Goal: Contribute content

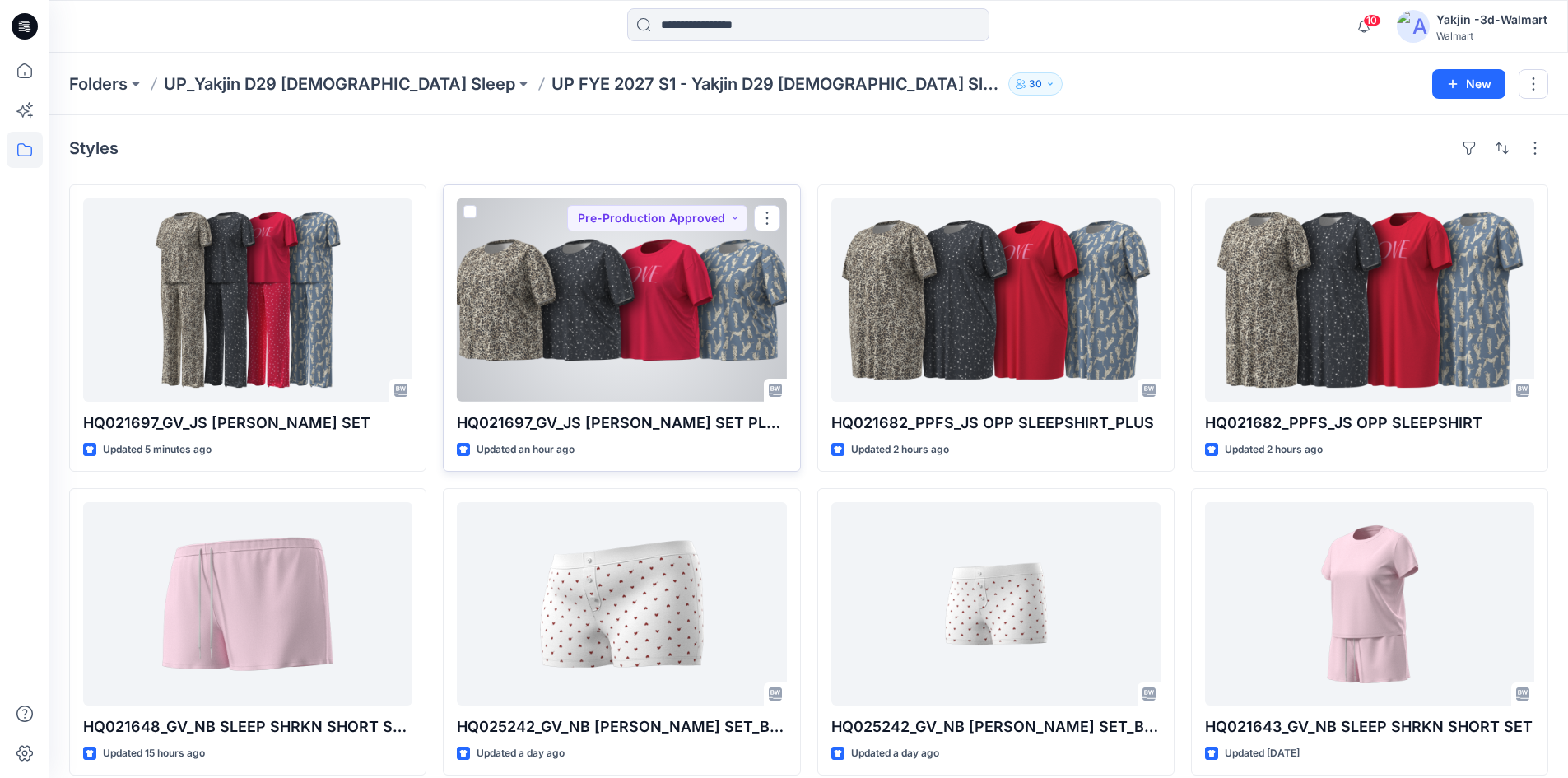
drag, startPoint x: 598, startPoint y: 373, endPoint x: 456, endPoint y: 386, distance: 142.6
click at [597, 373] on div at bounding box center [622, 300] width 329 height 203
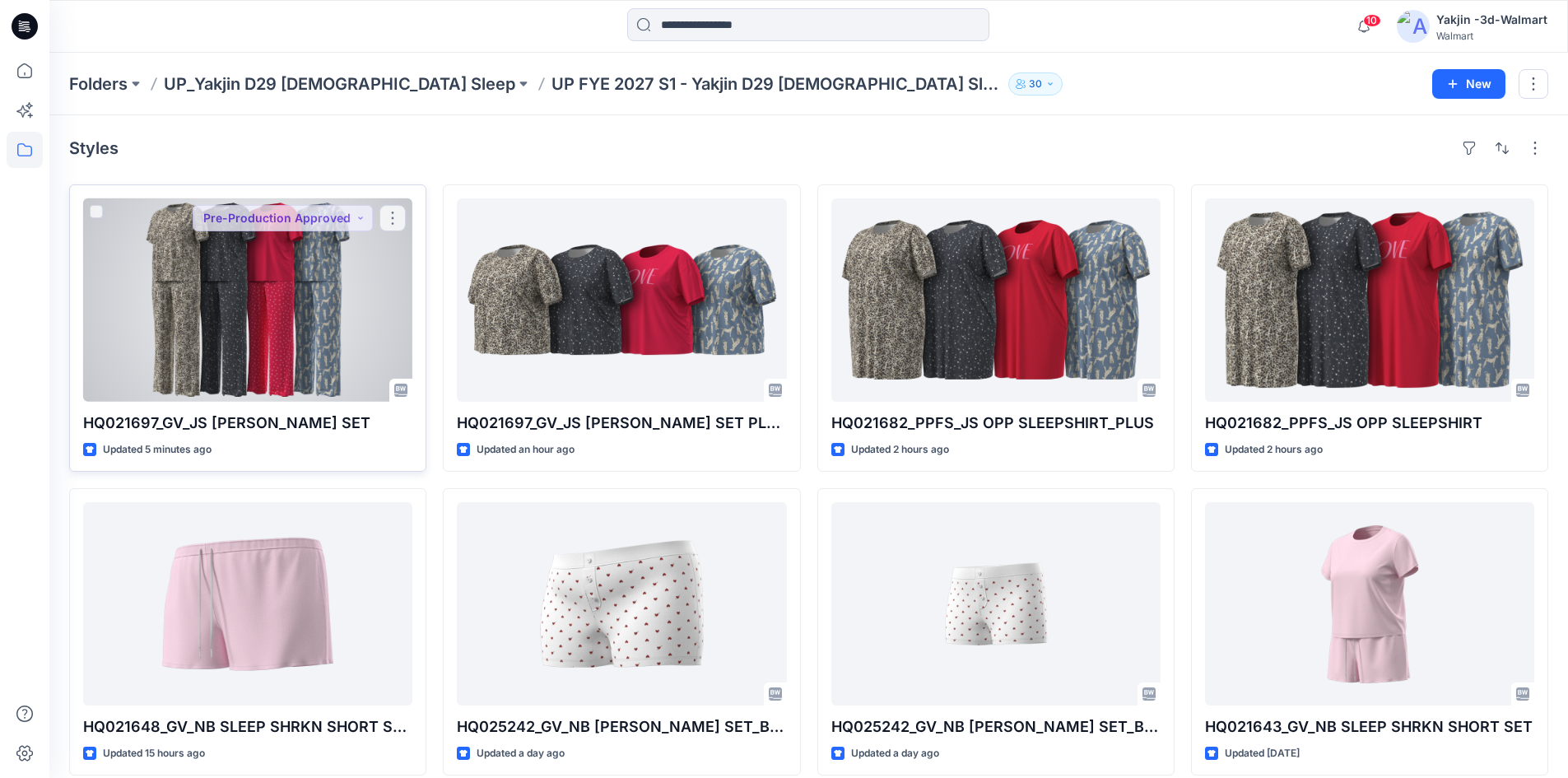
click at [270, 369] on div at bounding box center [248, 300] width 329 height 203
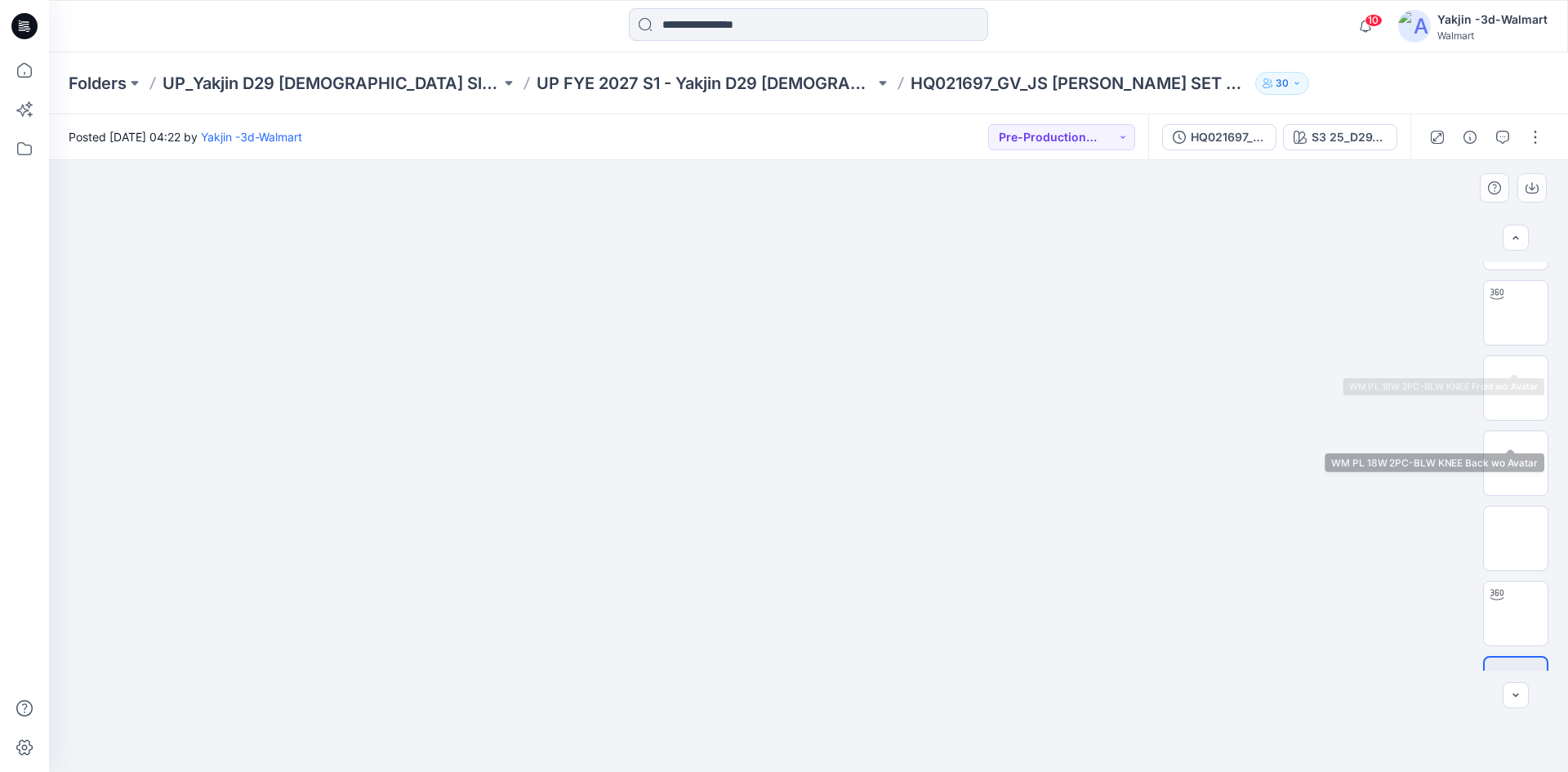
scroll to position [108, 0]
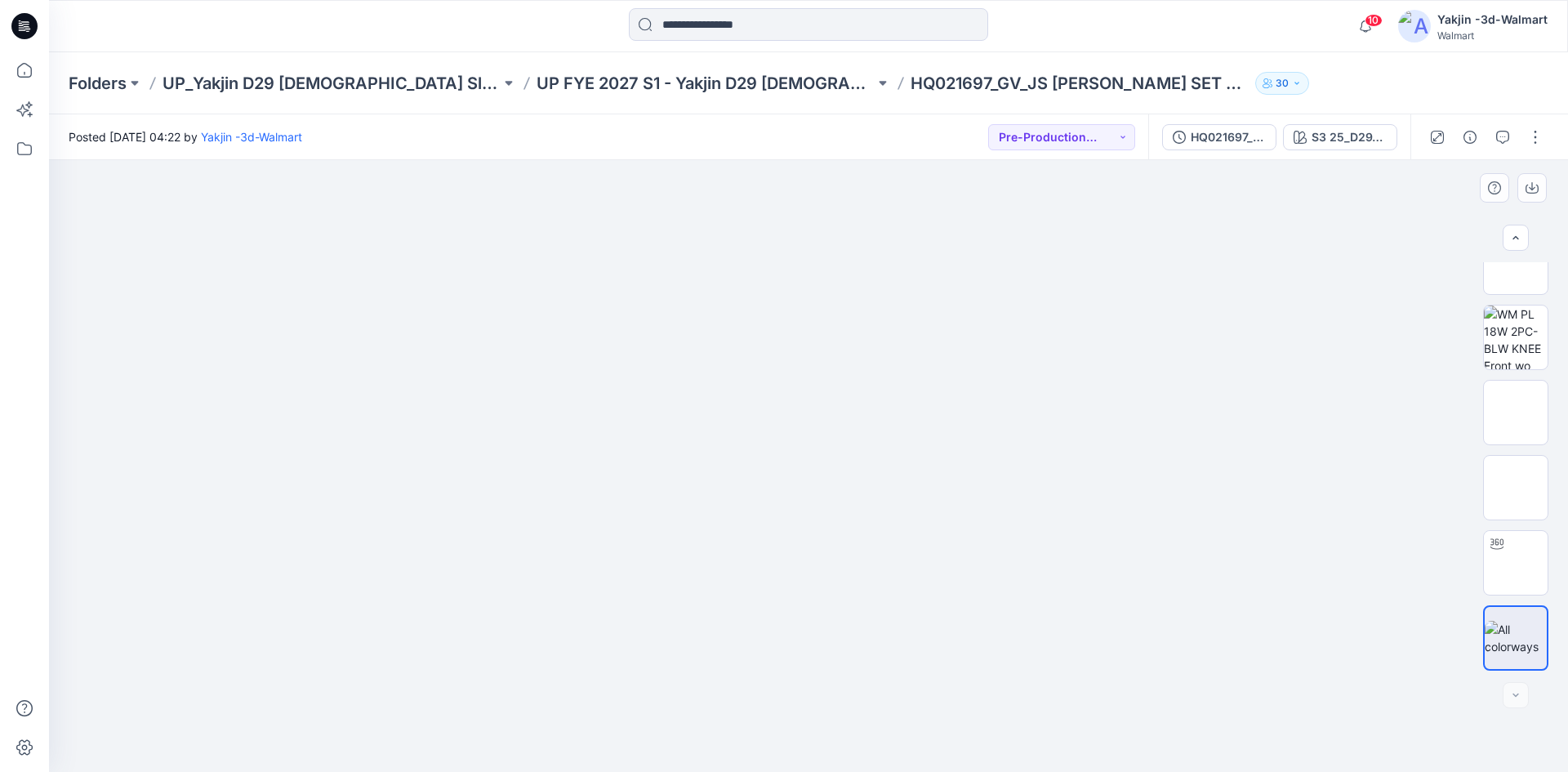
drag, startPoint x: 626, startPoint y: 711, endPoint x: 636, endPoint y: 664, distance: 48.1
click at [628, 711] on div at bounding box center [808, 465] width 1519 height 611
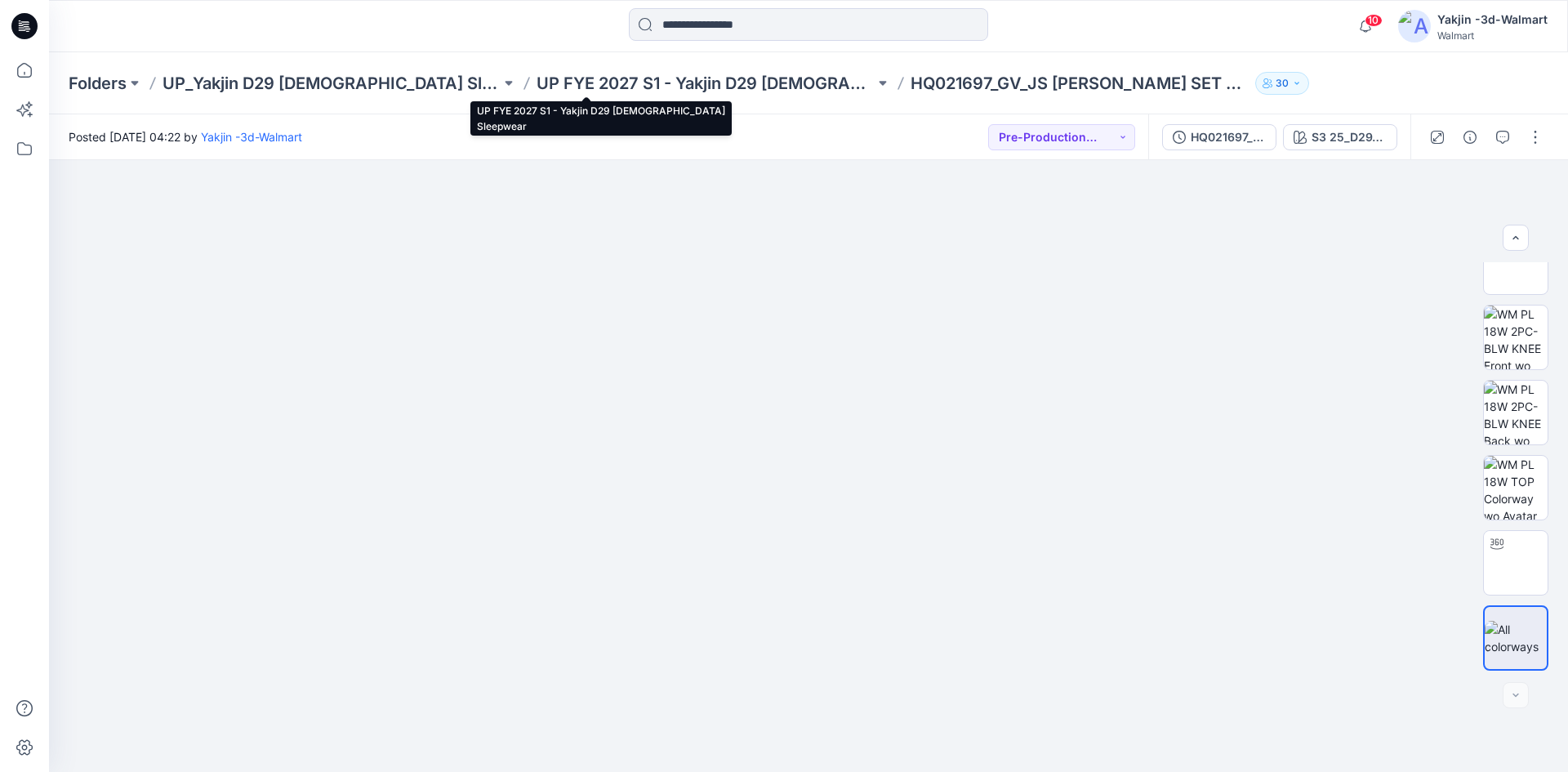
click at [699, 74] on p "UP FYE 2027 S1 - Yakjin D29 [DEMOGRAPHIC_DATA] Sleepwear" at bounding box center [706, 83] width 338 height 23
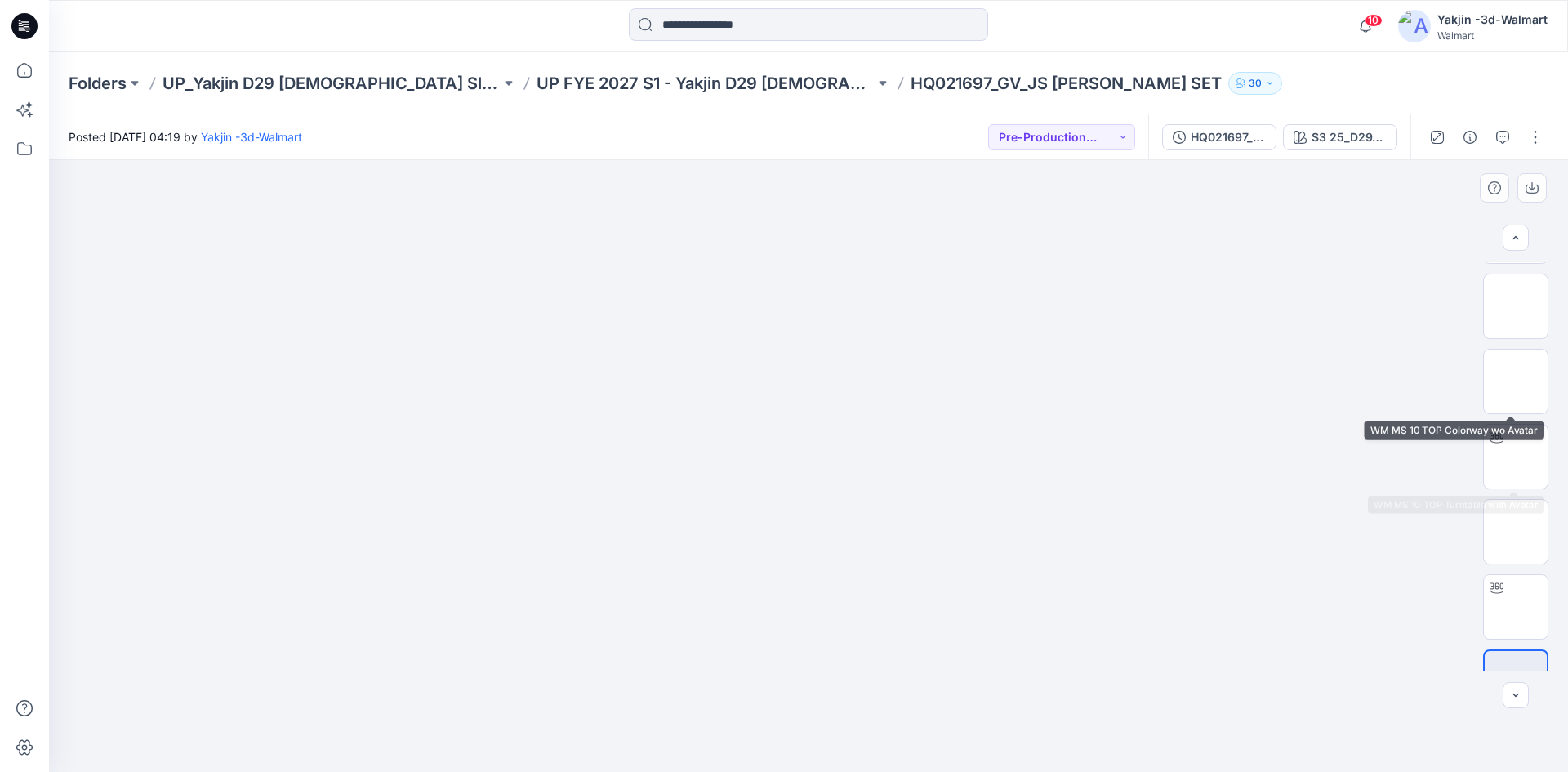
scroll to position [333, 0]
click at [1531, 131] on button "button" at bounding box center [1536, 137] width 26 height 26
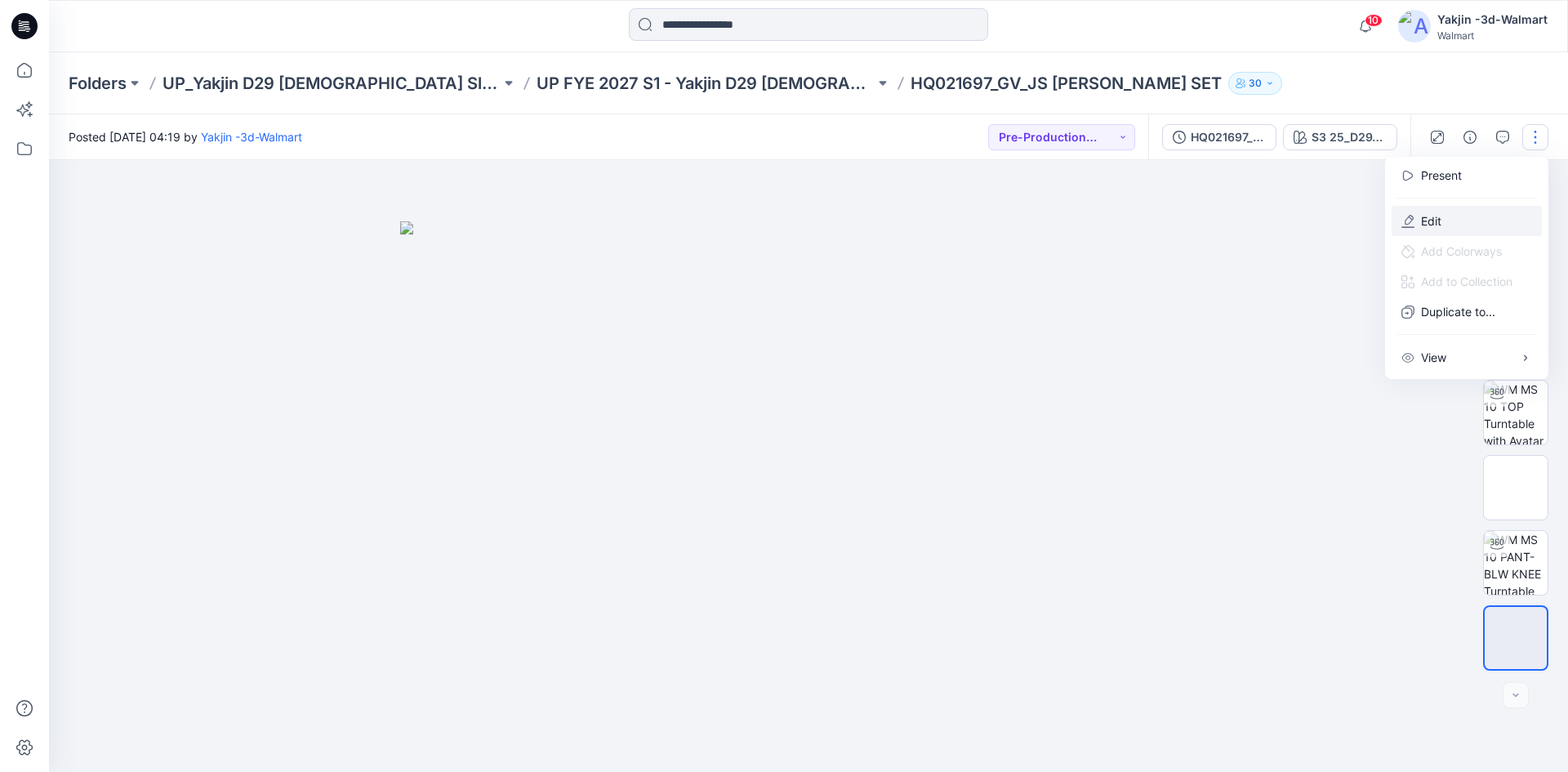
click at [1407, 227] on icon "button" at bounding box center [1408, 226] width 13 height 1
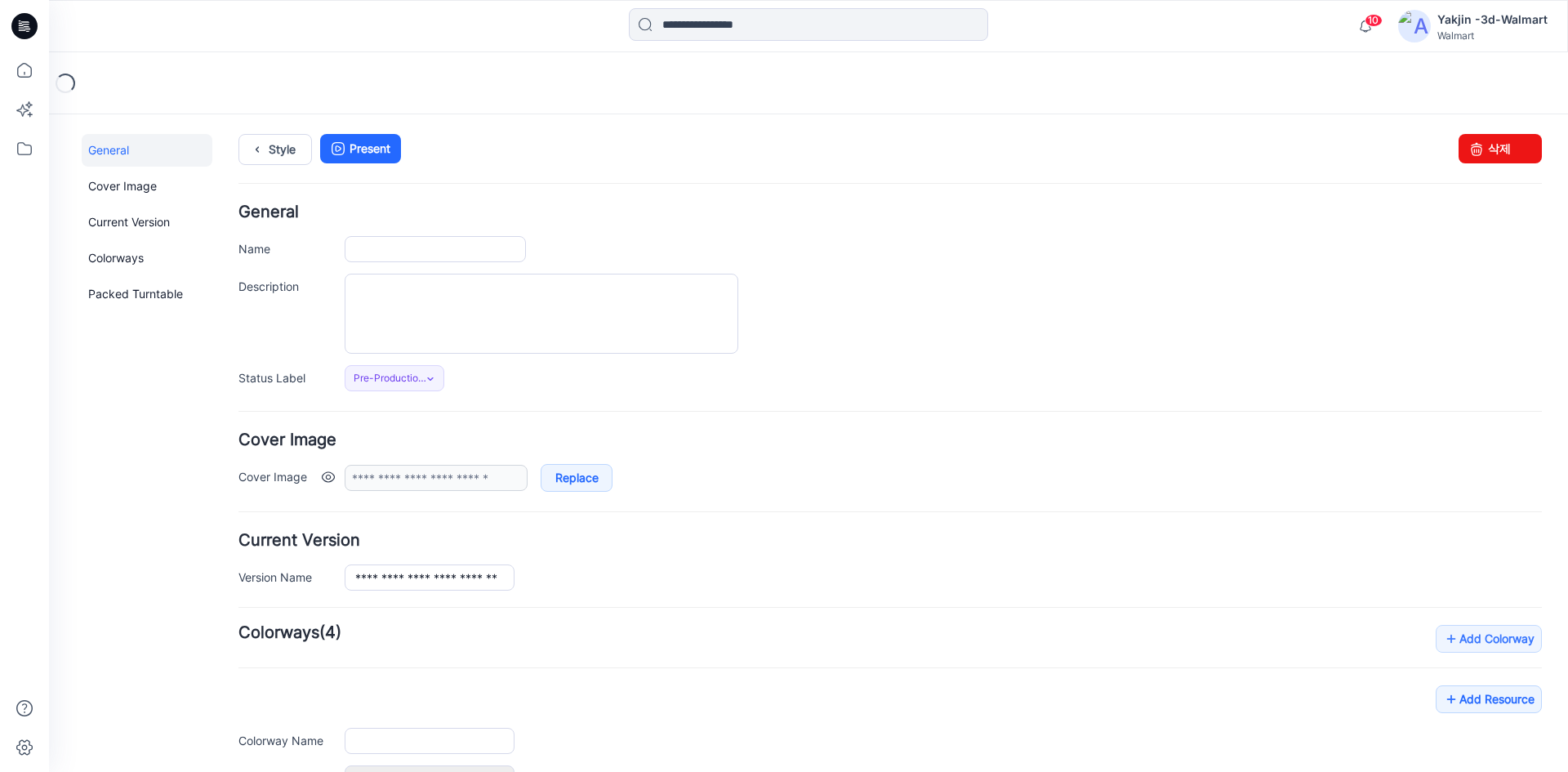
type input "**********"
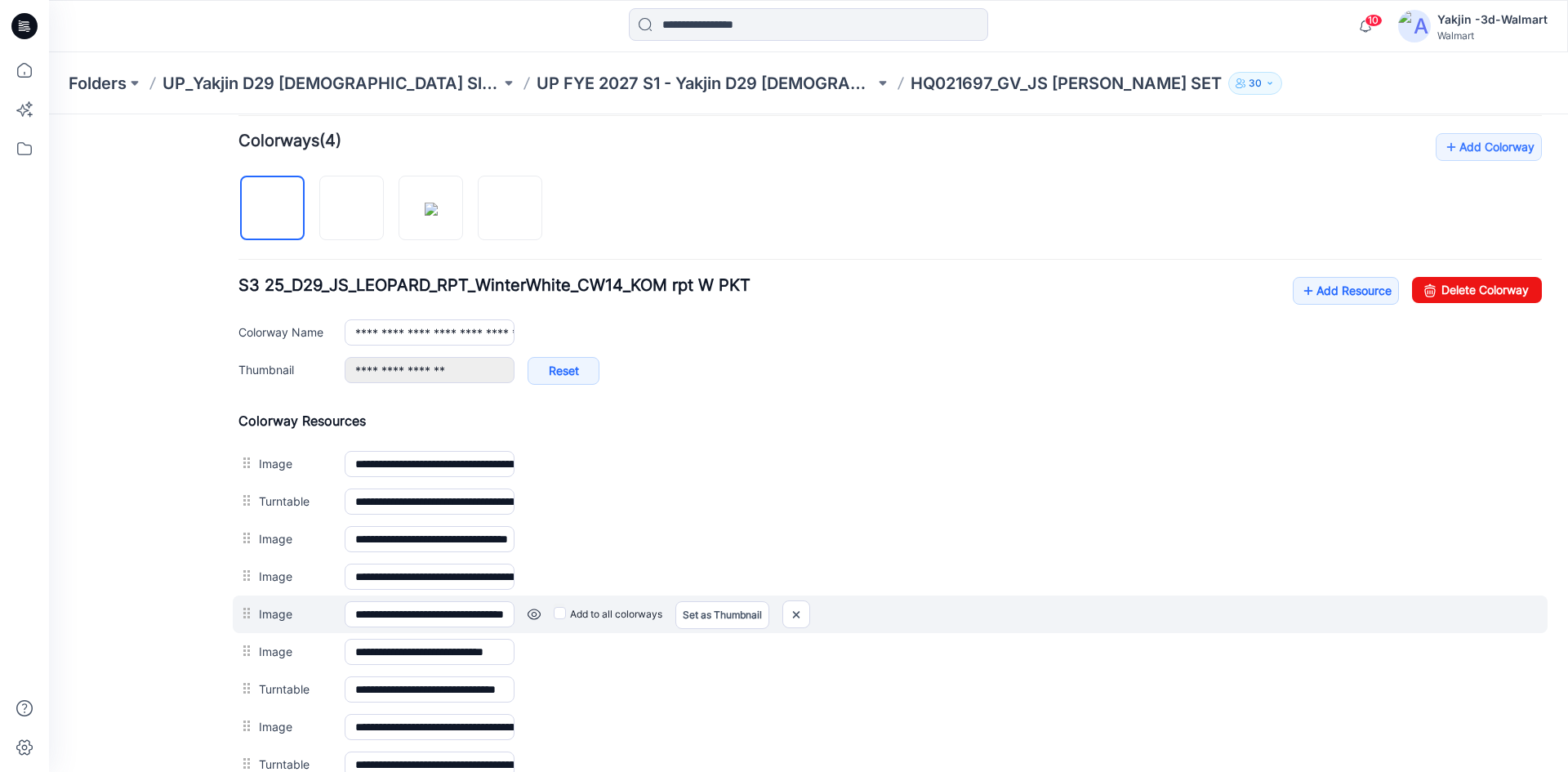
scroll to position [572, 0]
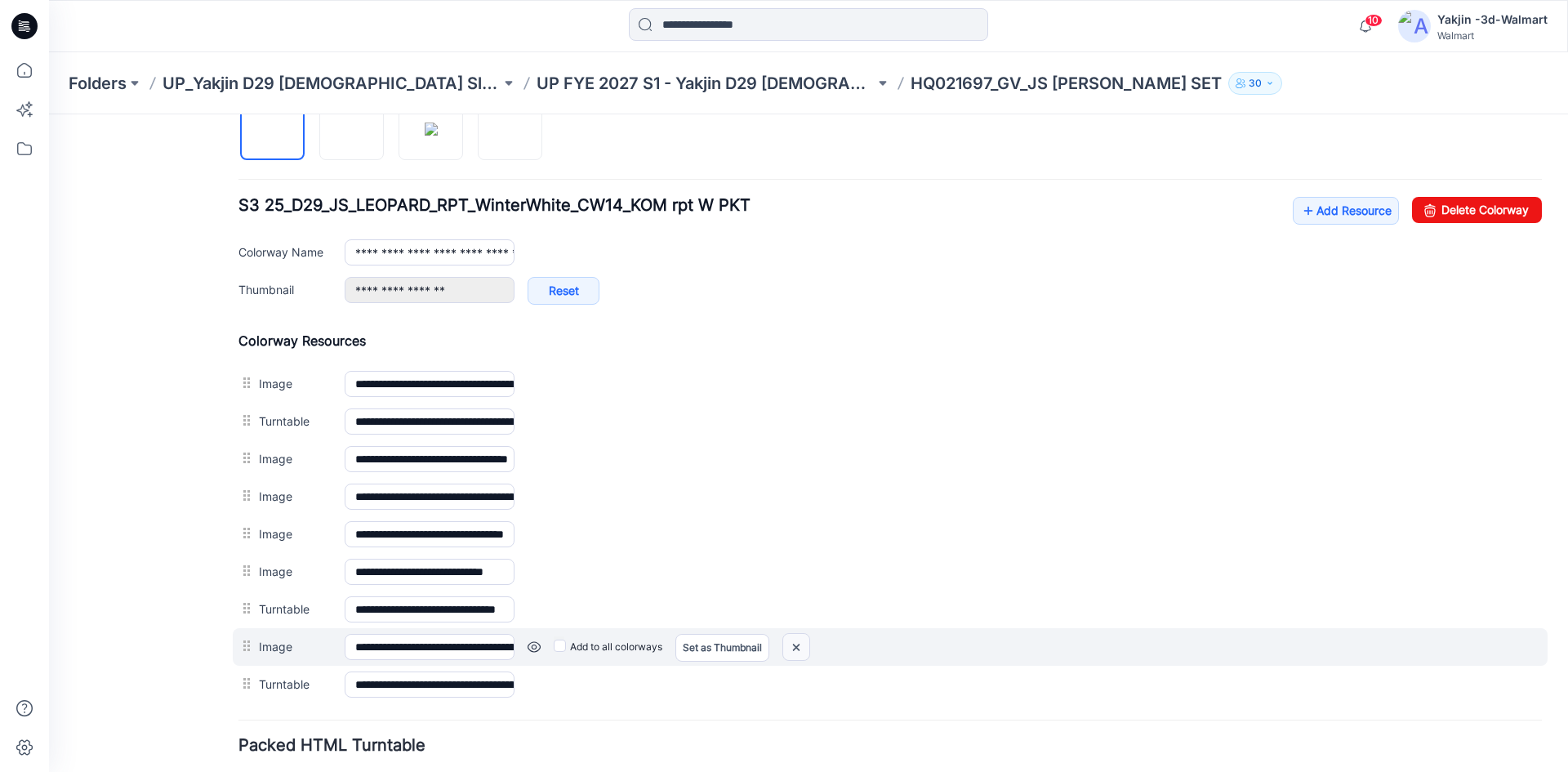
drag, startPoint x: 802, startPoint y: 641, endPoint x: 902, endPoint y: 218, distance: 434.7
click at [49, 115] on img at bounding box center [49, 115] width 0 height 0
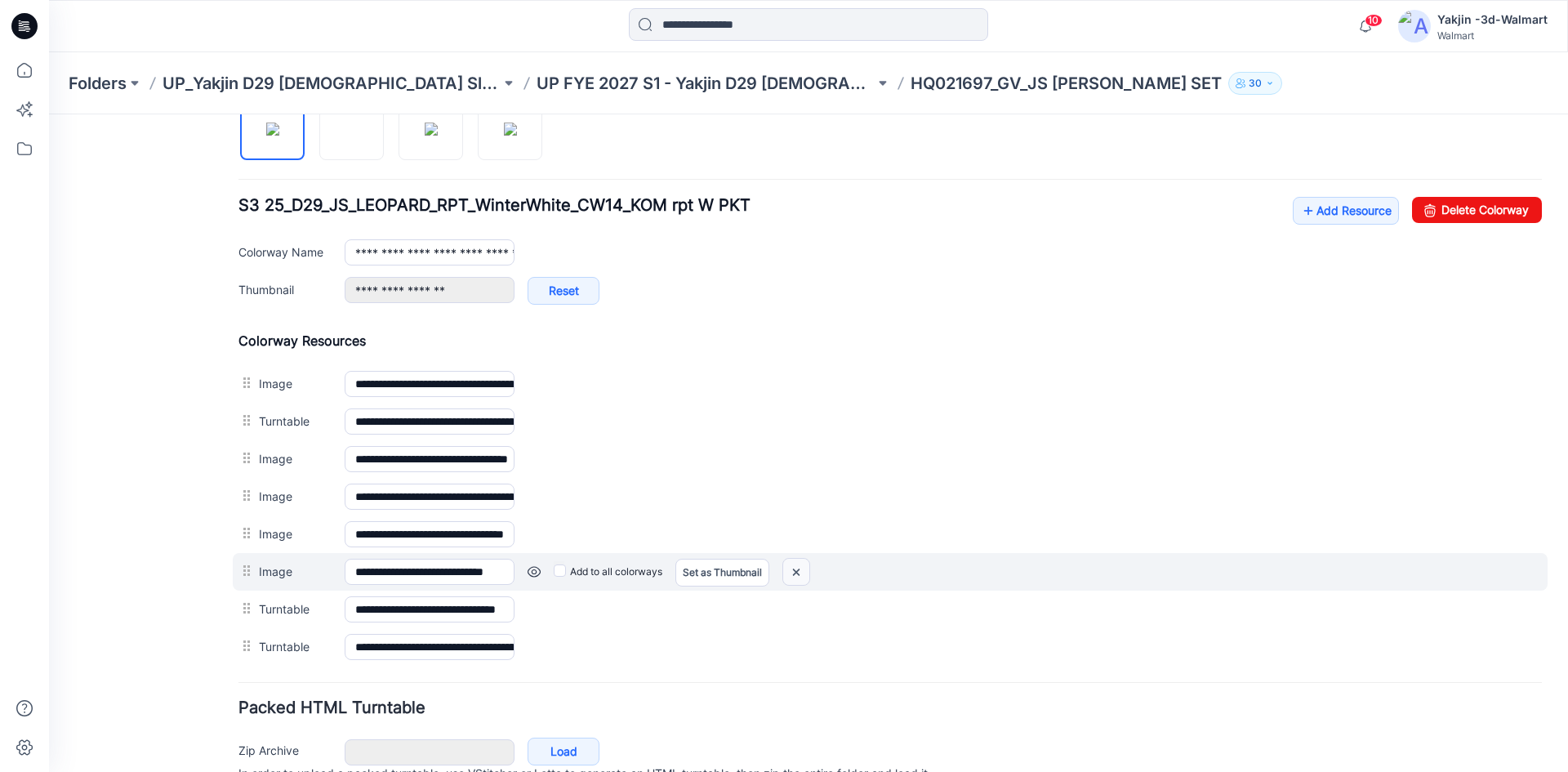
drag, startPoint x: 923, startPoint y: 223, endPoint x: 802, endPoint y: 560, distance: 358.1
click at [49, 115] on img at bounding box center [49, 115] width 0 height 0
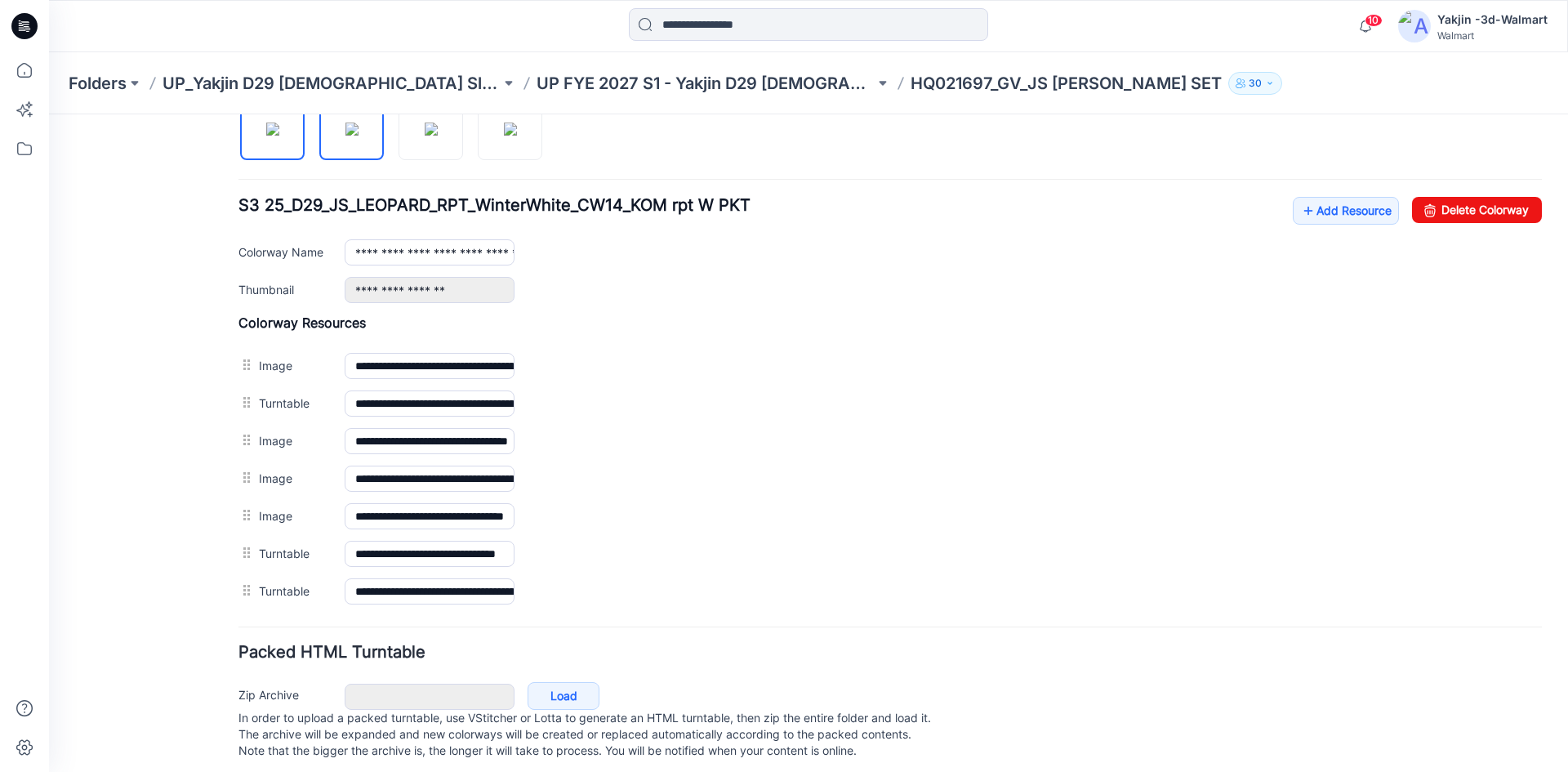
click at [348, 136] on img at bounding box center [352, 129] width 13 height 13
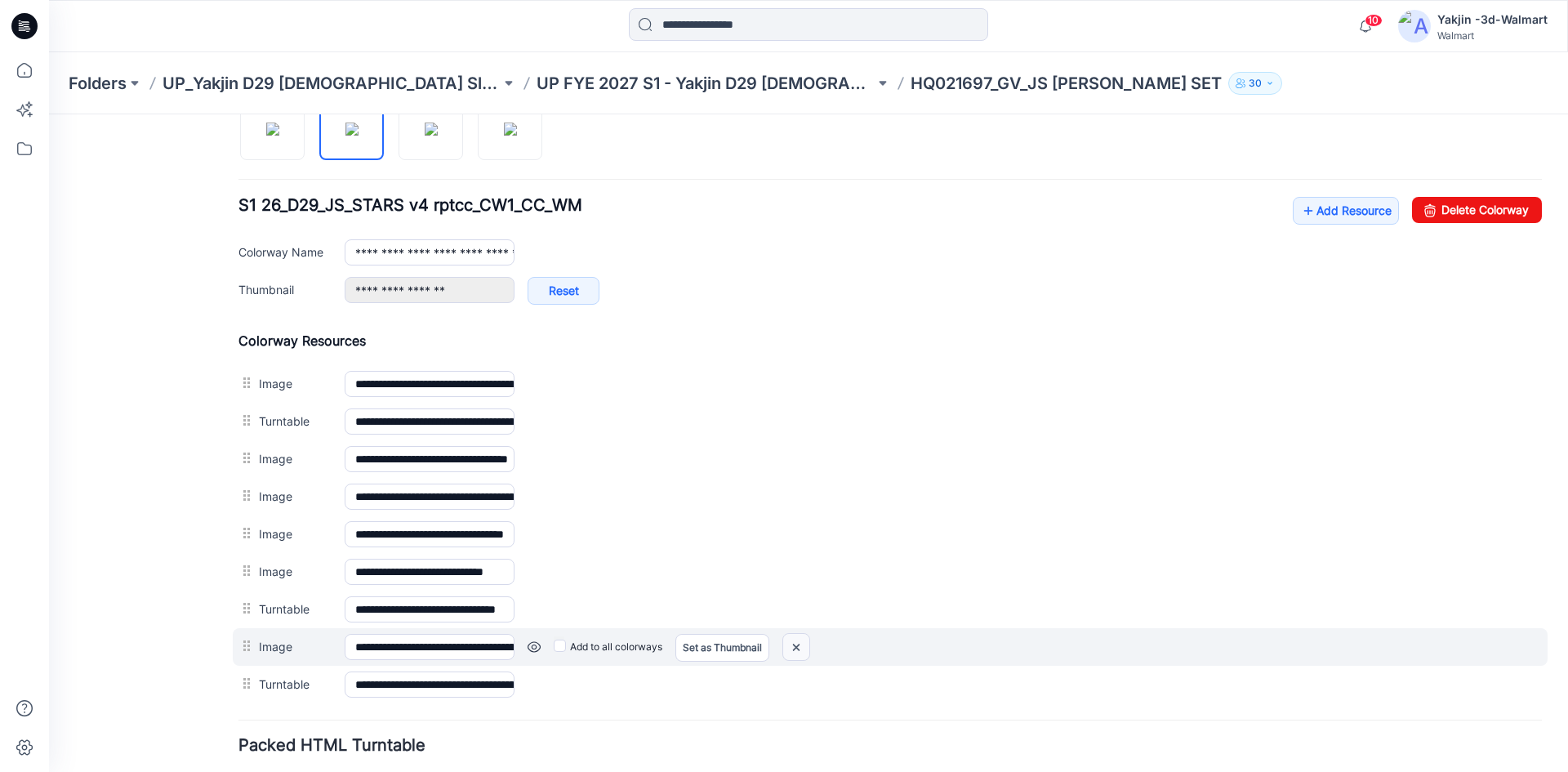
click at [49, 115] on img at bounding box center [49, 115] width 0 height 0
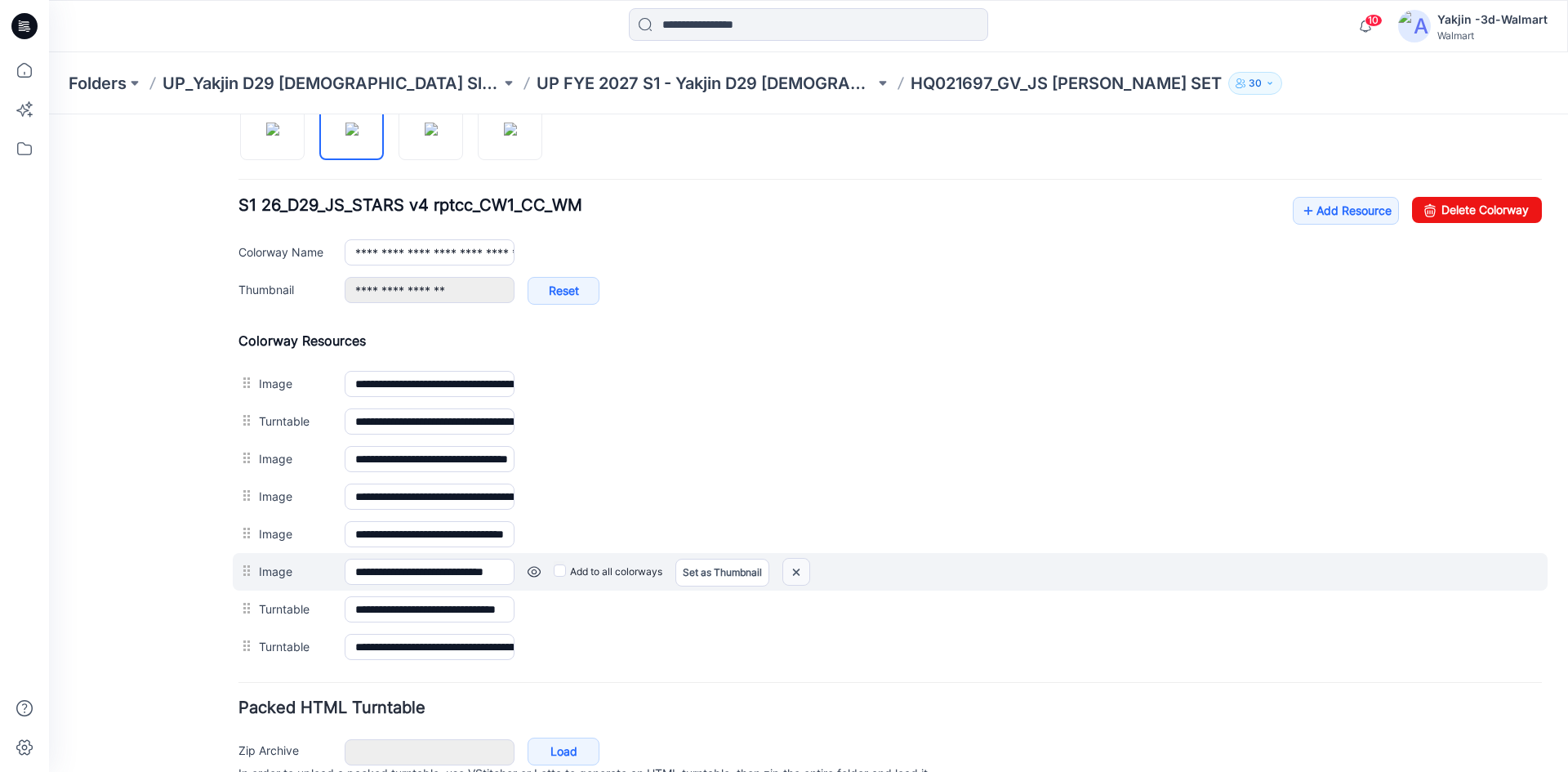
click at [49, 115] on img at bounding box center [49, 115] width 0 height 0
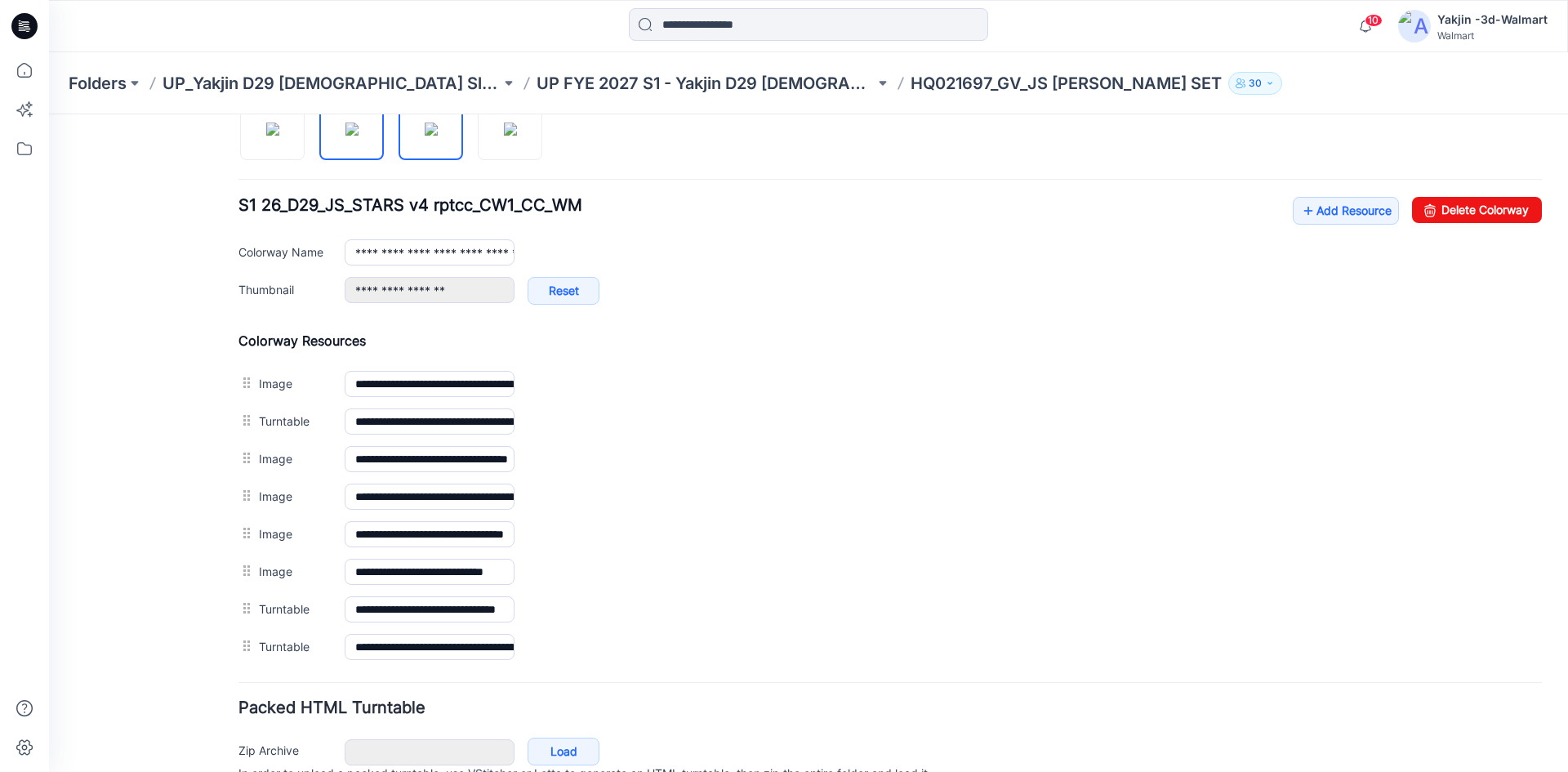
click at [432, 136] on img at bounding box center [431, 129] width 13 height 13
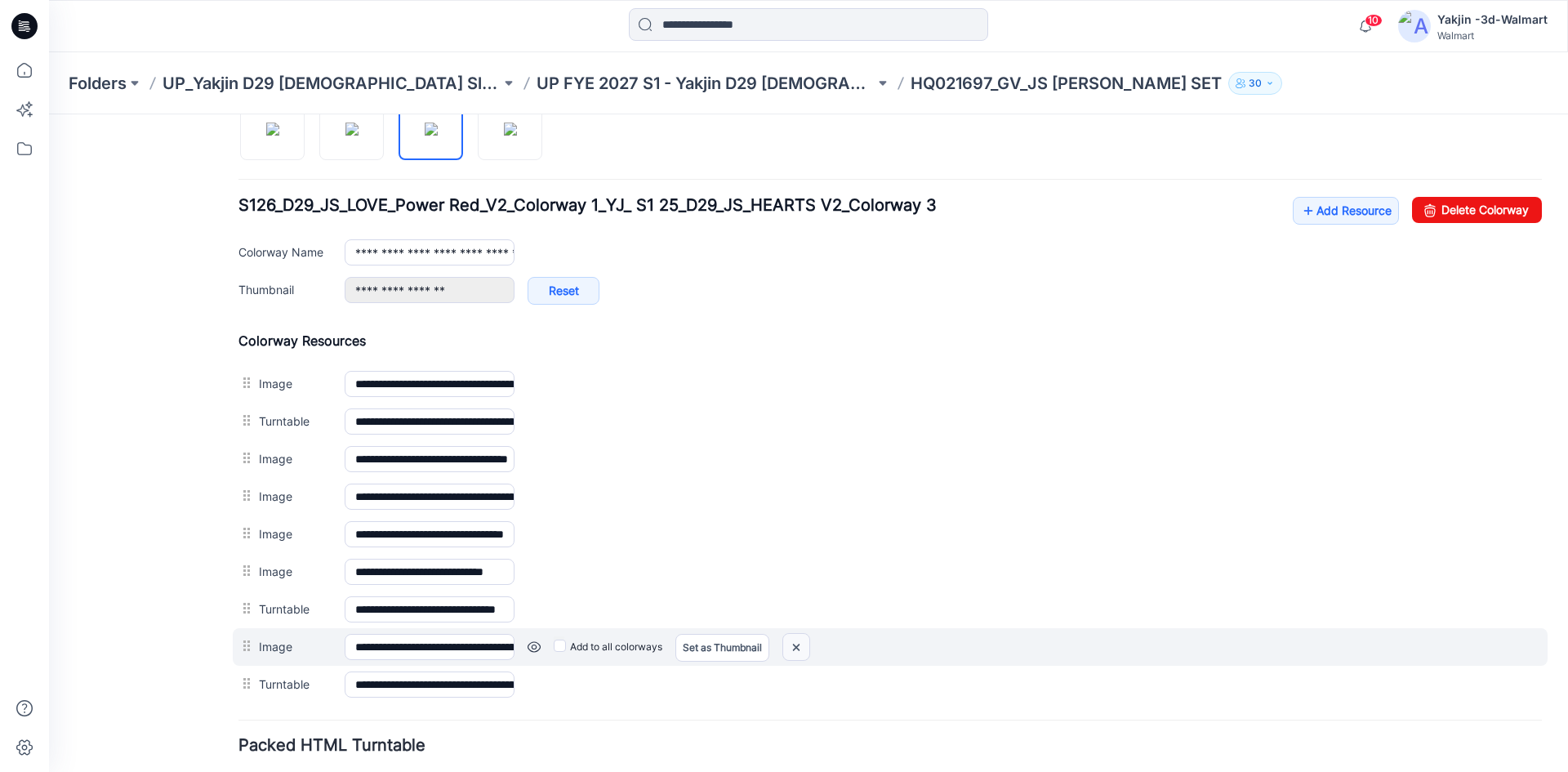
drag, startPoint x: 802, startPoint y: 653, endPoint x: 901, endPoint y: 217, distance: 447.1
click at [49, 115] on img at bounding box center [49, 115] width 0 height 0
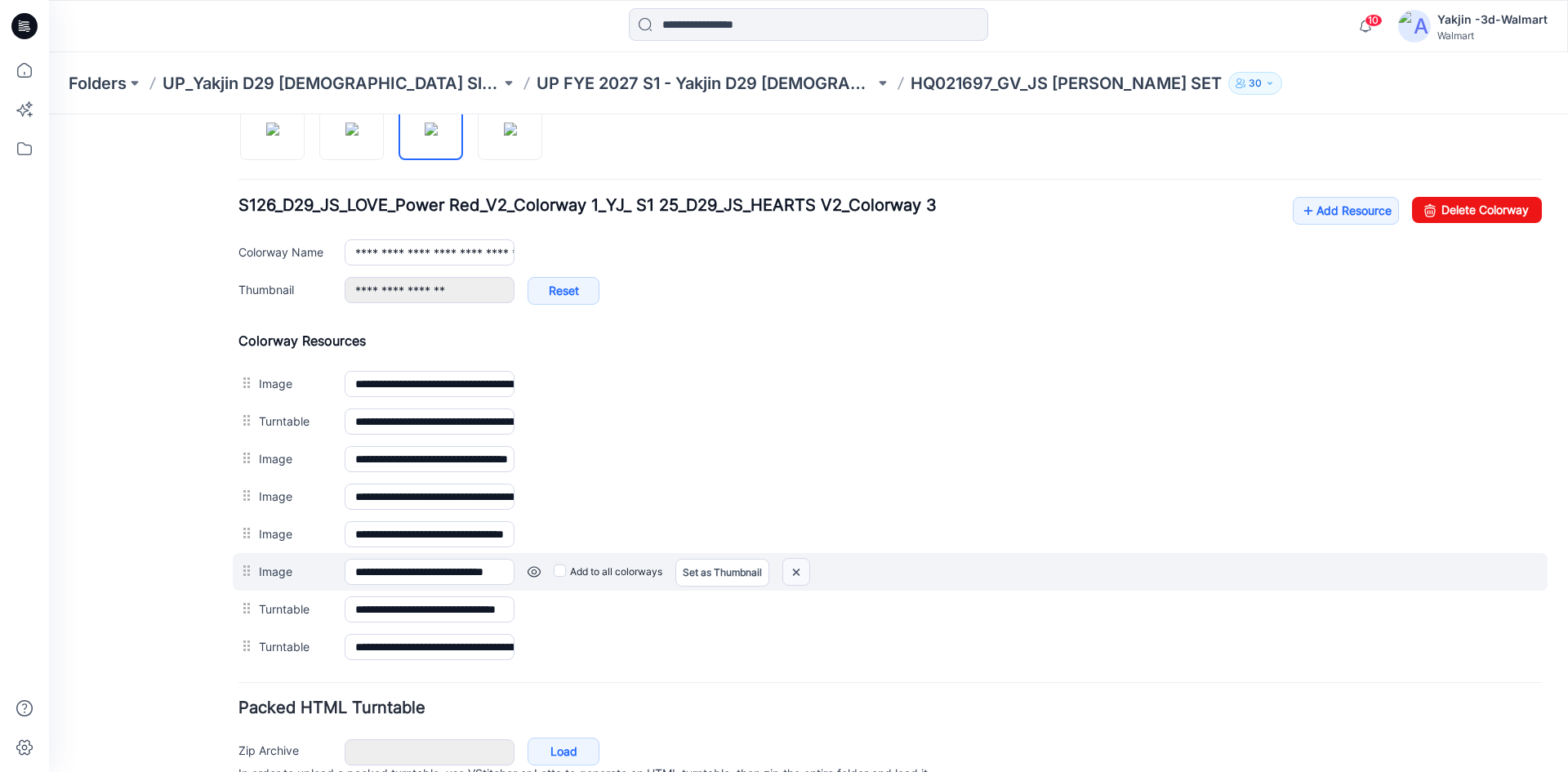
click at [49, 115] on img at bounding box center [49, 115] width 0 height 0
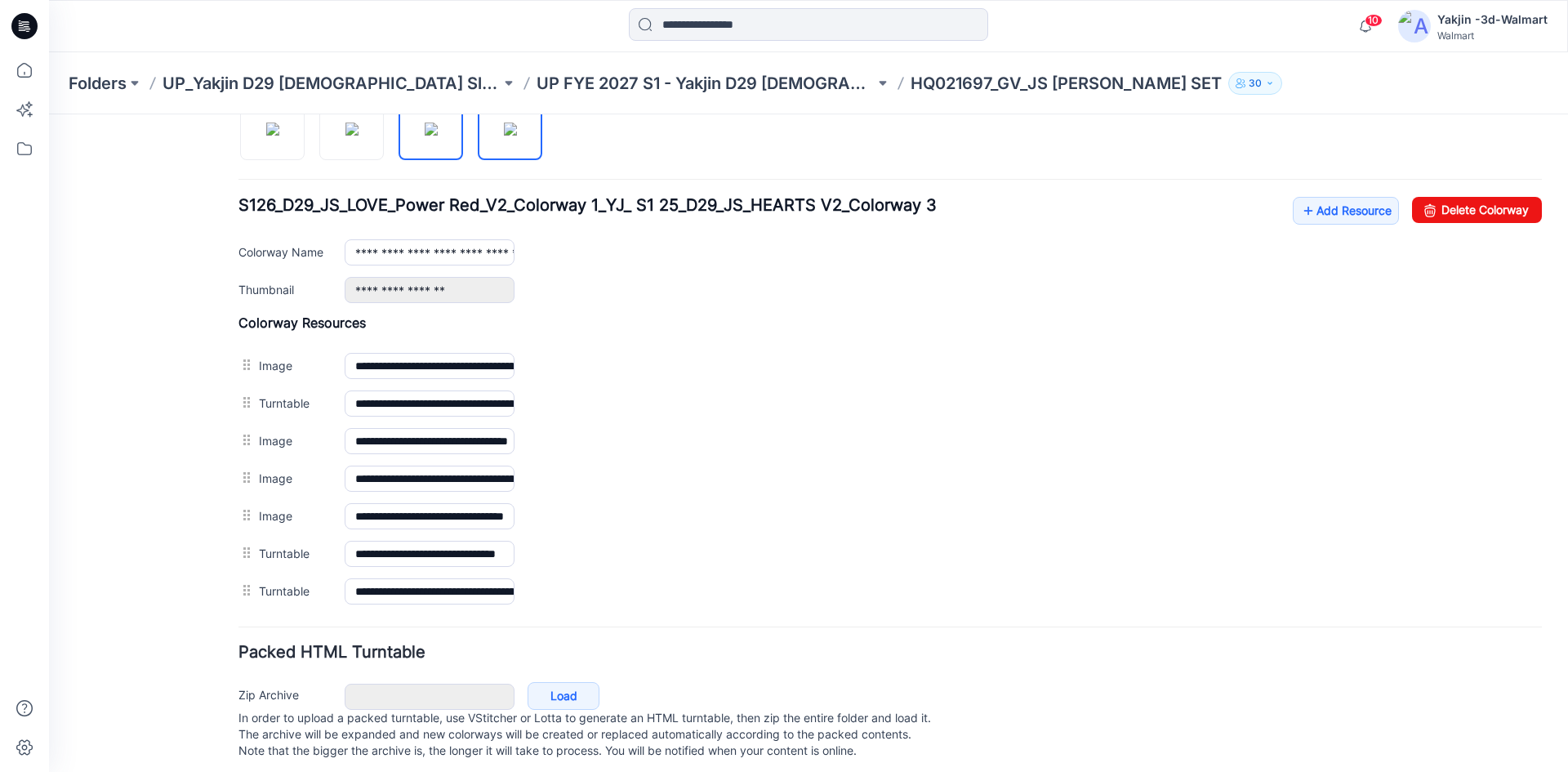
click at [504, 136] on img at bounding box center [511, 129] width 13 height 13
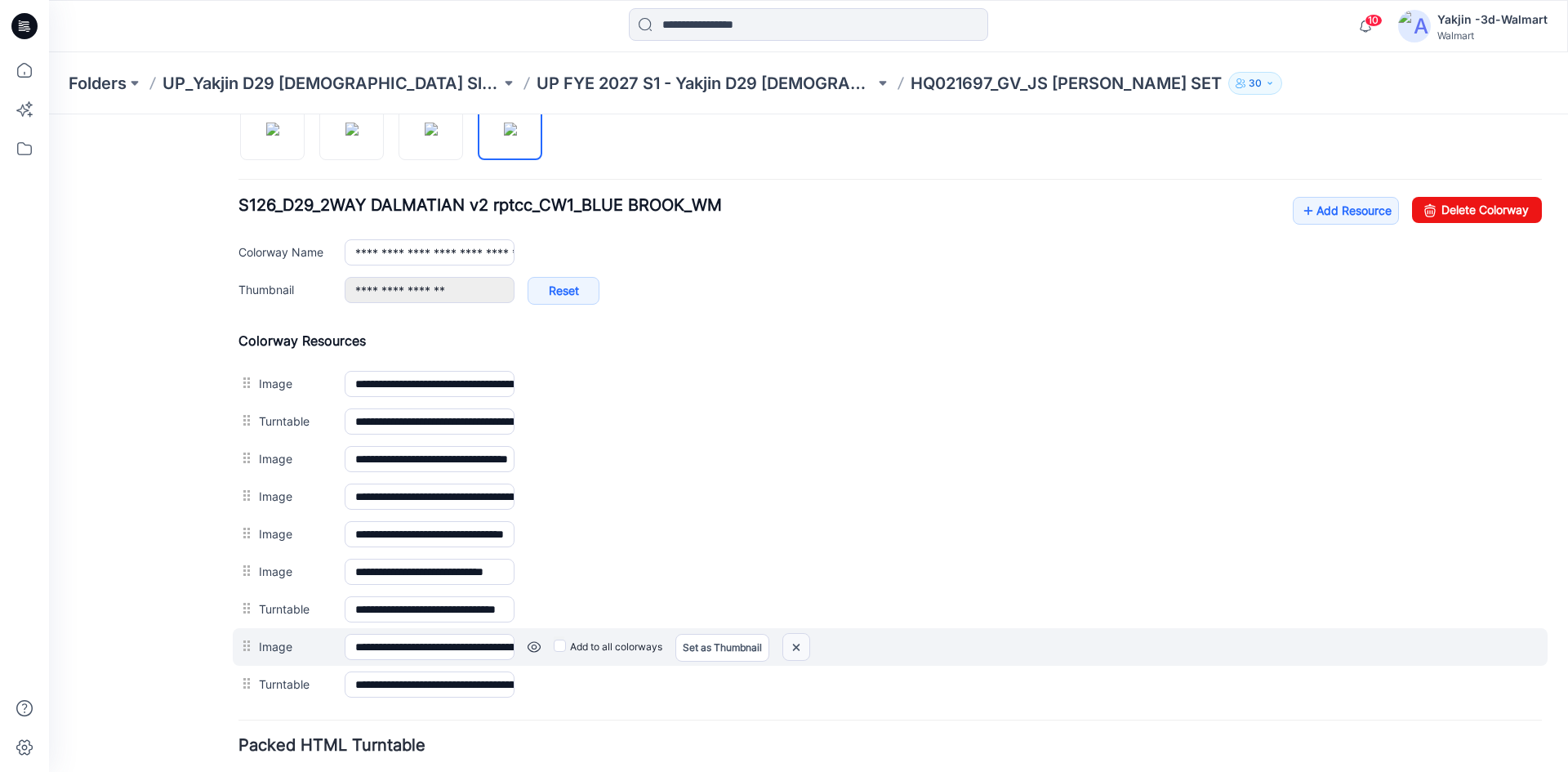
click at [49, 115] on img at bounding box center [49, 115] width 0 height 0
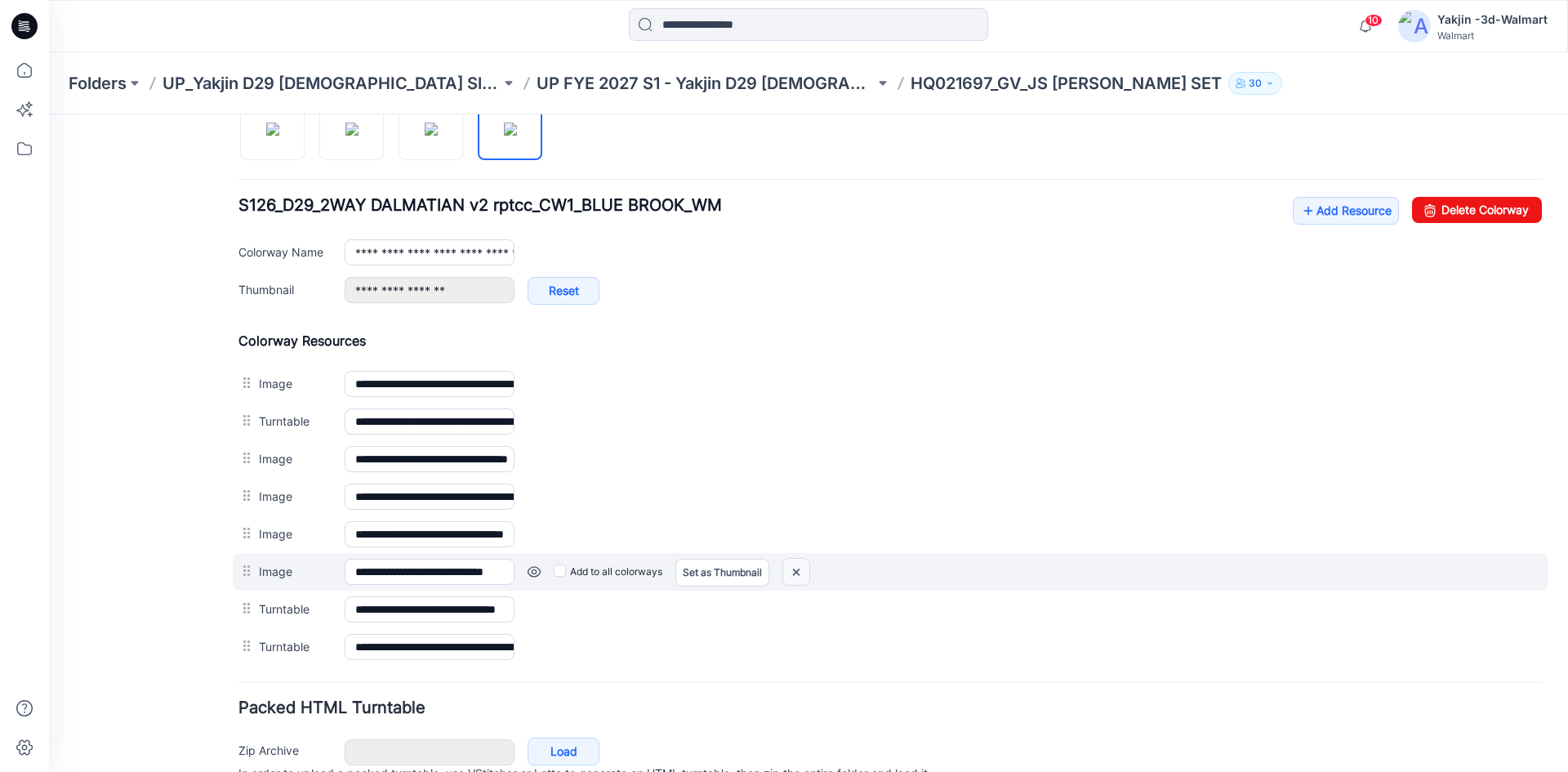
click at [49, 115] on img at bounding box center [49, 115] width 0 height 0
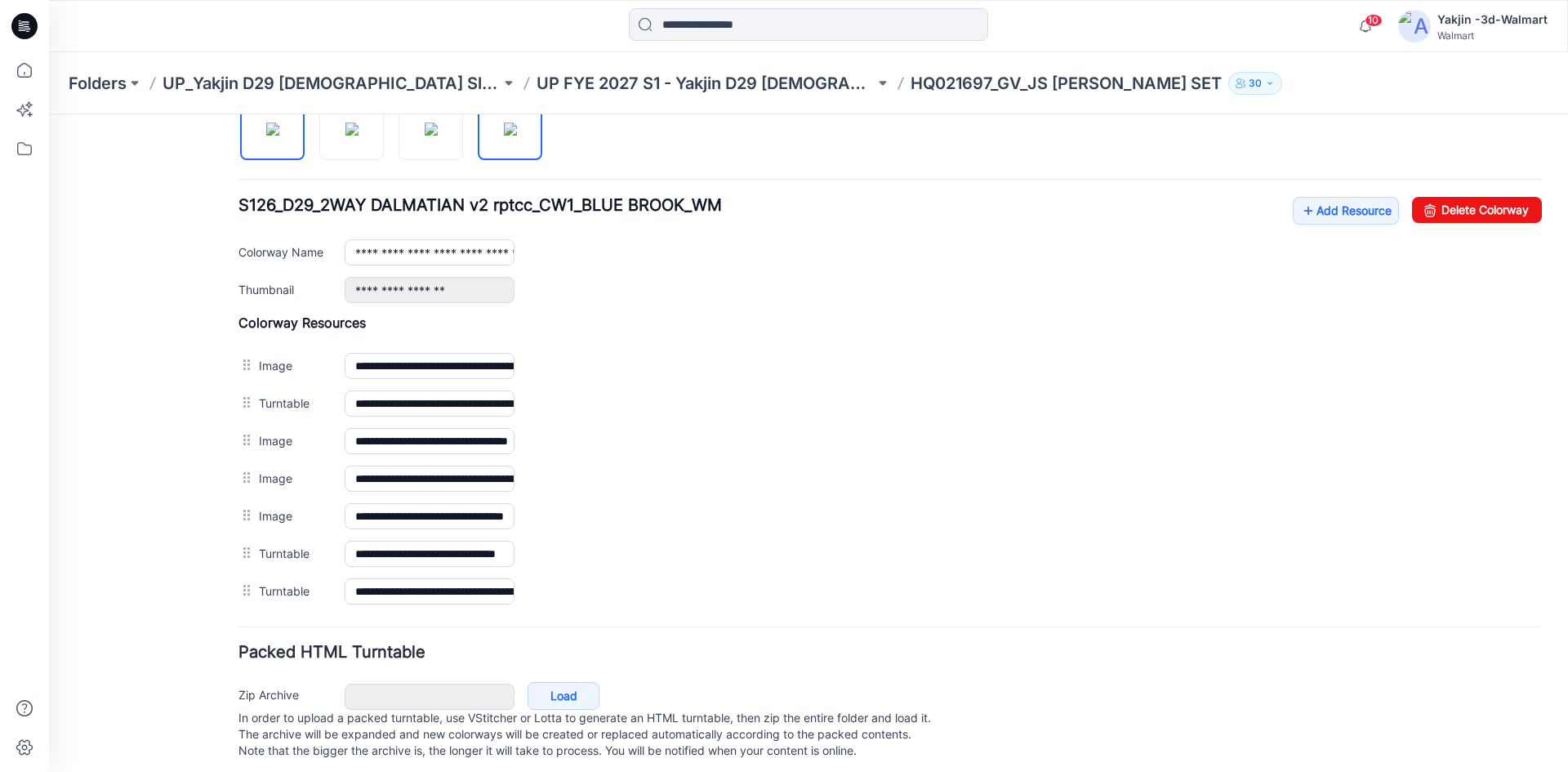
click at [272, 136] on img at bounding box center [272, 129] width 13 height 13
click at [345, 136] on img at bounding box center [352, 129] width 13 height 13
click at [399, 142] on div at bounding box center [396, 119] width 317 height 84
drag, startPoint x: 444, startPoint y: 140, endPoint x: 458, endPoint y: 140, distance: 14.0
click at [438, 136] on img at bounding box center [431, 129] width 13 height 13
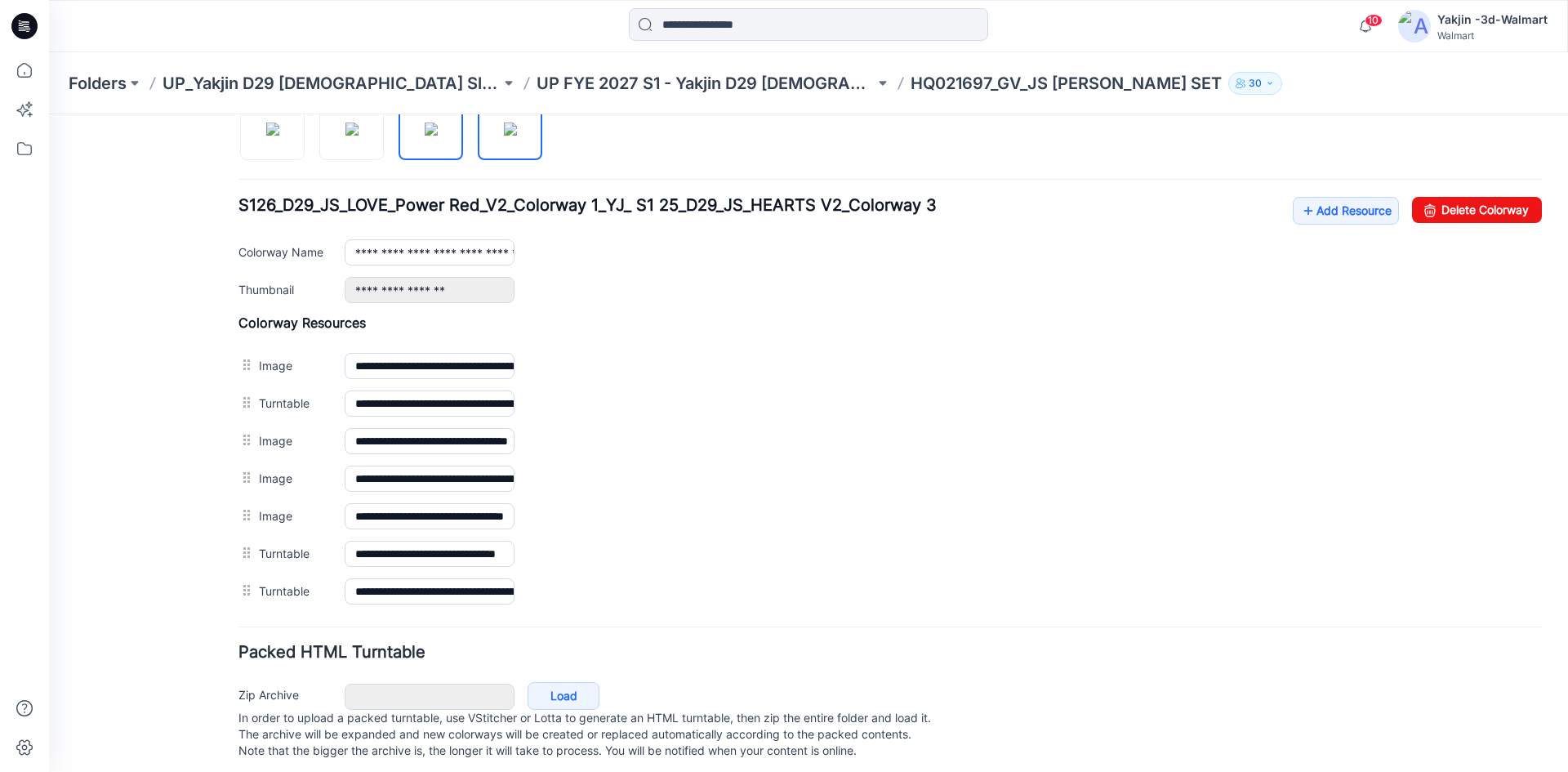
click at [504, 136] on img at bounding box center [511, 129] width 13 height 13
drag, startPoint x: 252, startPoint y: 157, endPoint x: 258, endPoint y: 171, distance: 15.2
click at [266, 136] on img at bounding box center [272, 129] width 13 height 13
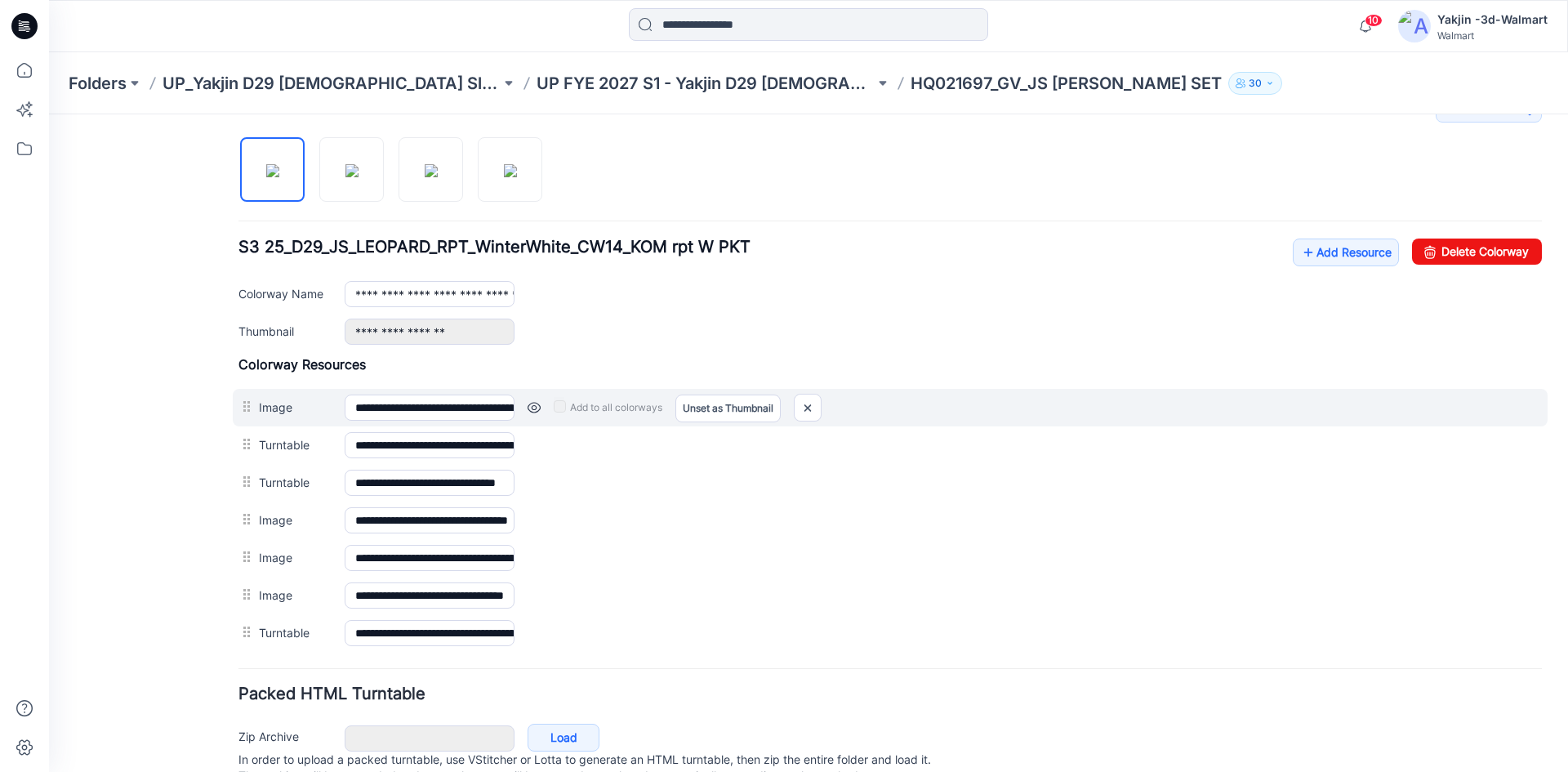
scroll to position [490, 0]
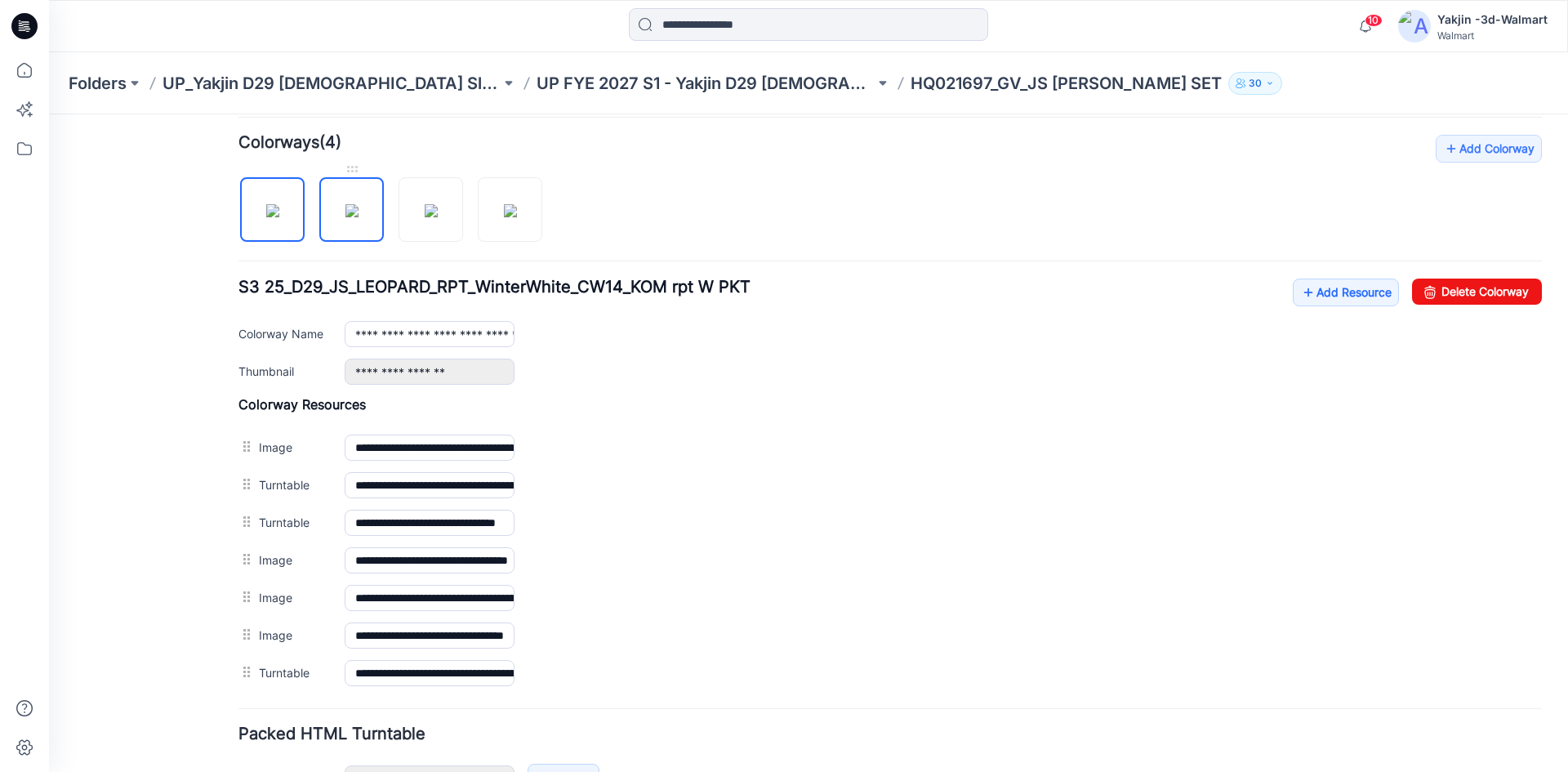
click at [345, 217] on img at bounding box center [352, 211] width 13 height 13
click at [432, 215] on img at bounding box center [431, 211] width 13 height 13
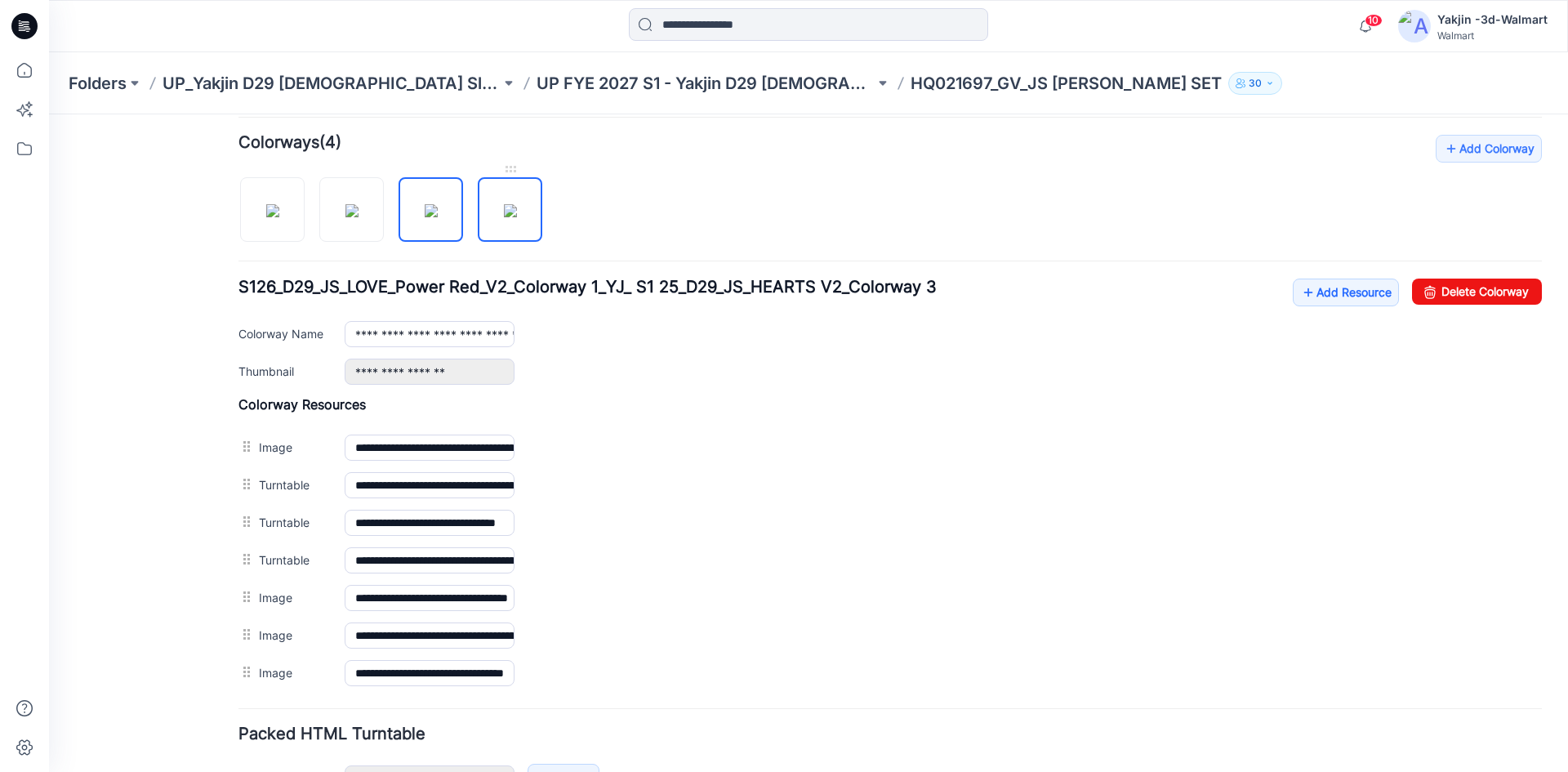
click at [504, 217] on img at bounding box center [511, 211] width 13 height 13
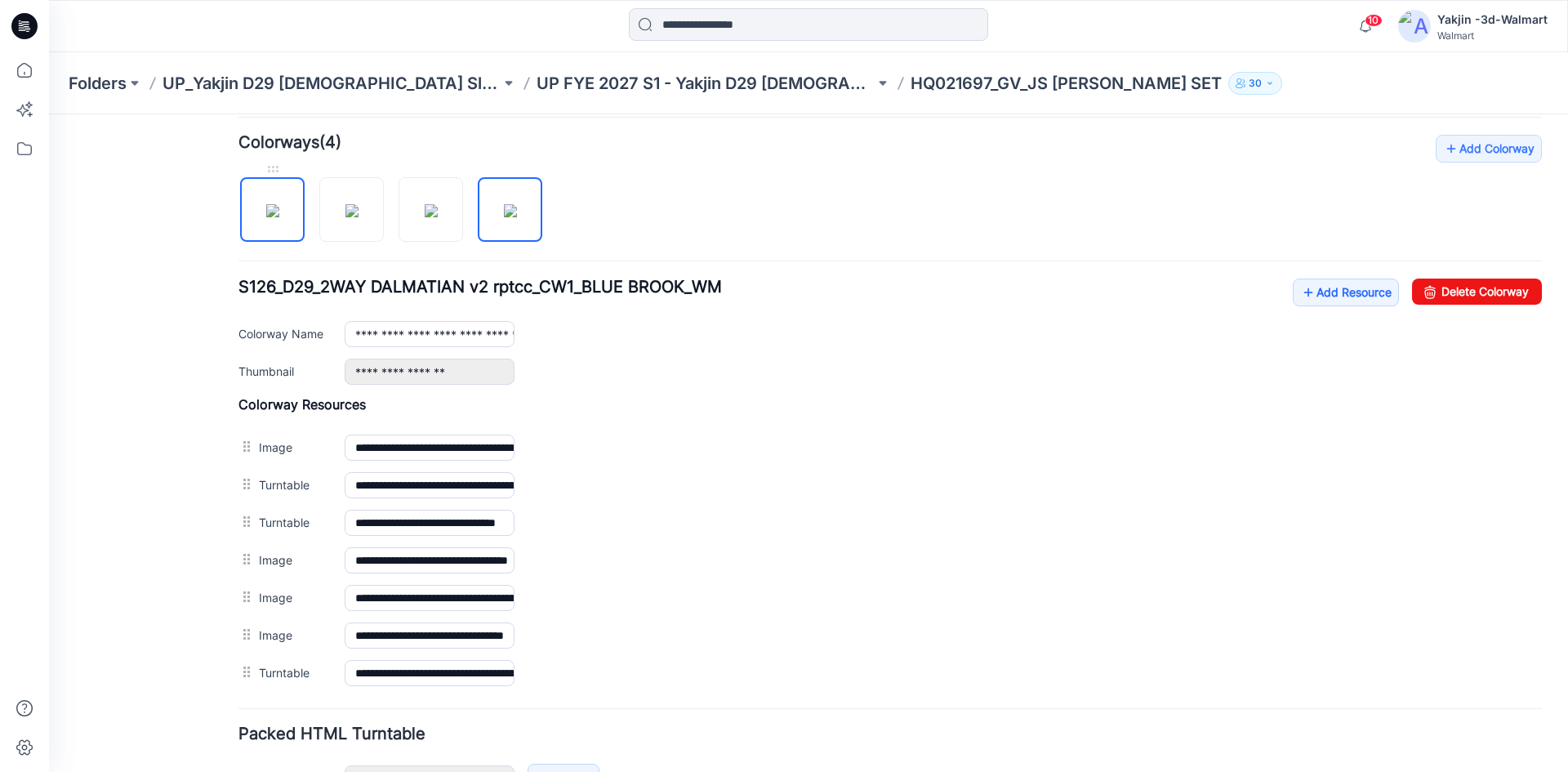
click at [279, 217] on img at bounding box center [272, 211] width 13 height 13
click at [348, 217] on img at bounding box center [352, 211] width 13 height 13
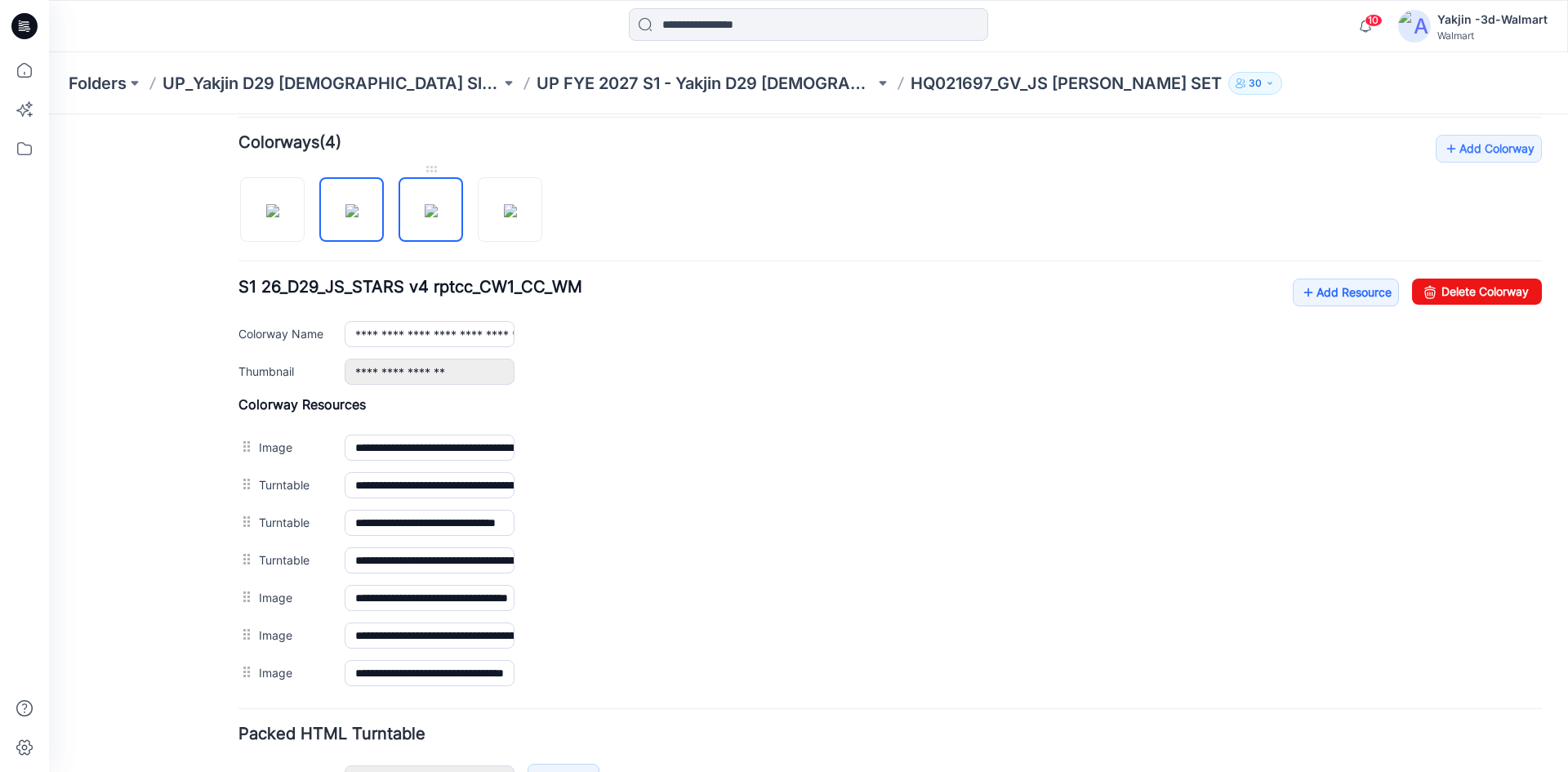
click at [425, 217] on img at bounding box center [431, 211] width 13 height 13
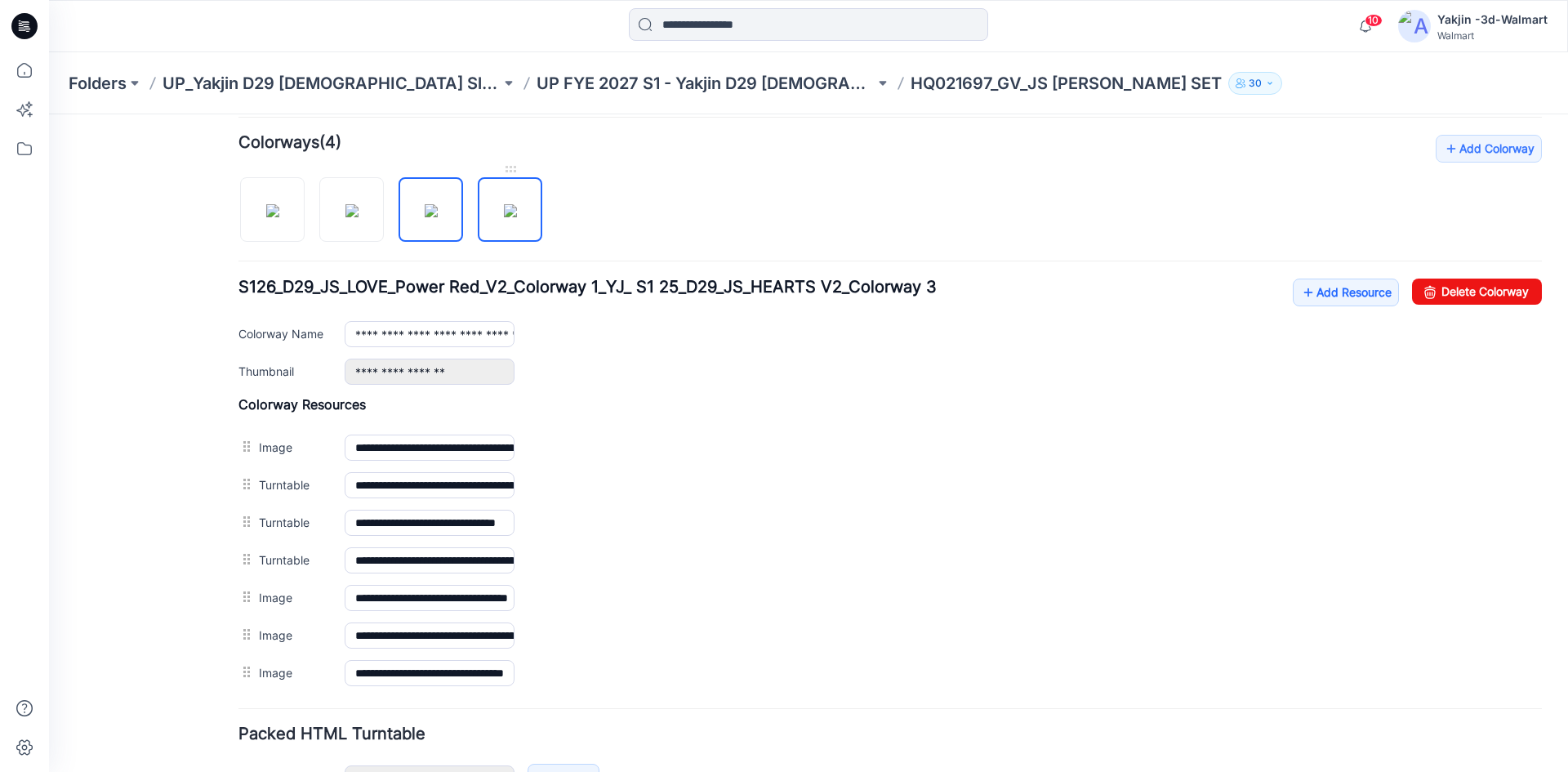
click at [517, 217] on img at bounding box center [511, 211] width 13 height 13
click at [274, 217] on img at bounding box center [272, 211] width 13 height 13
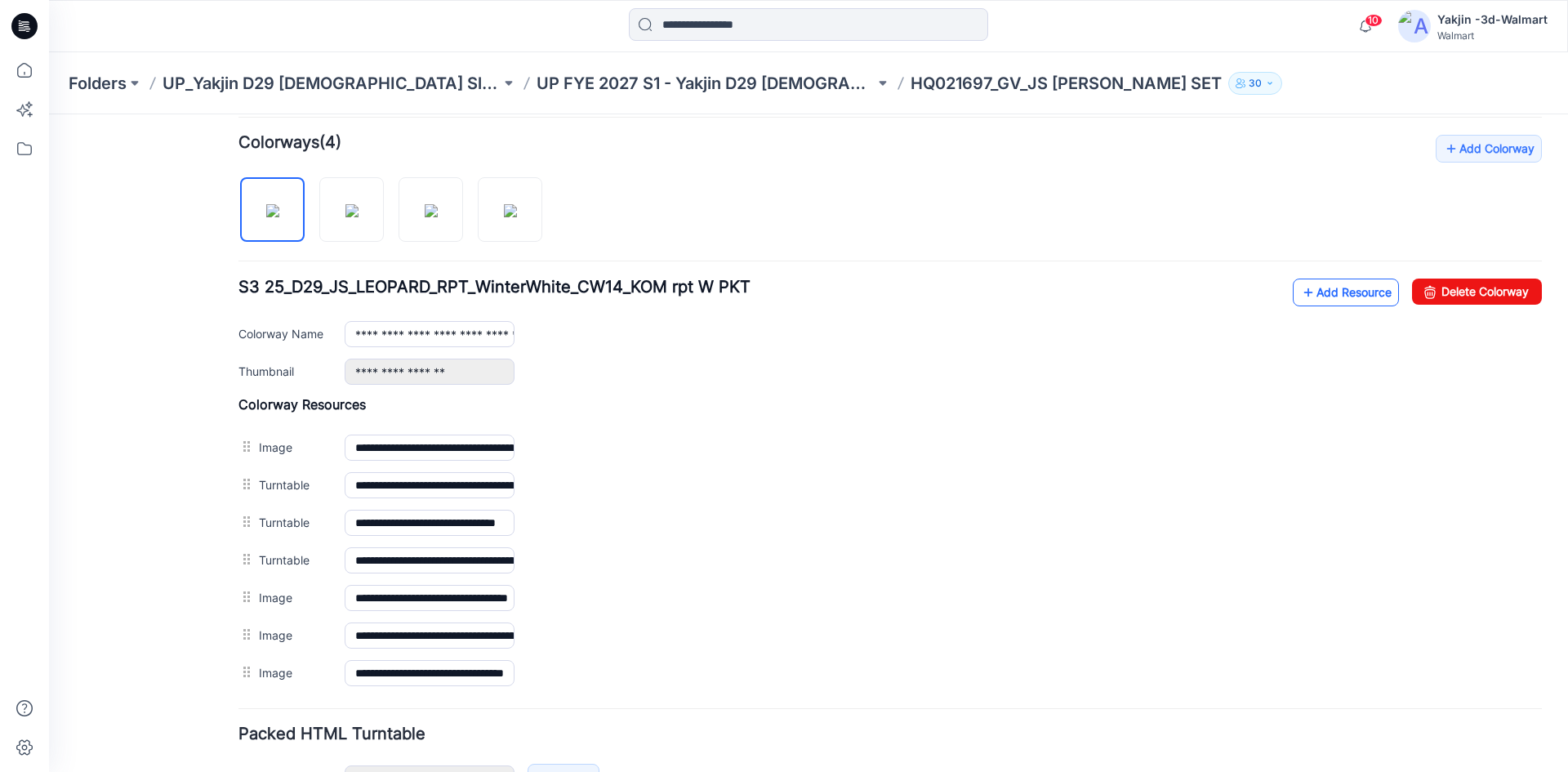
click at [1303, 298] on link "Add Resource" at bounding box center [1345, 293] width 106 height 28
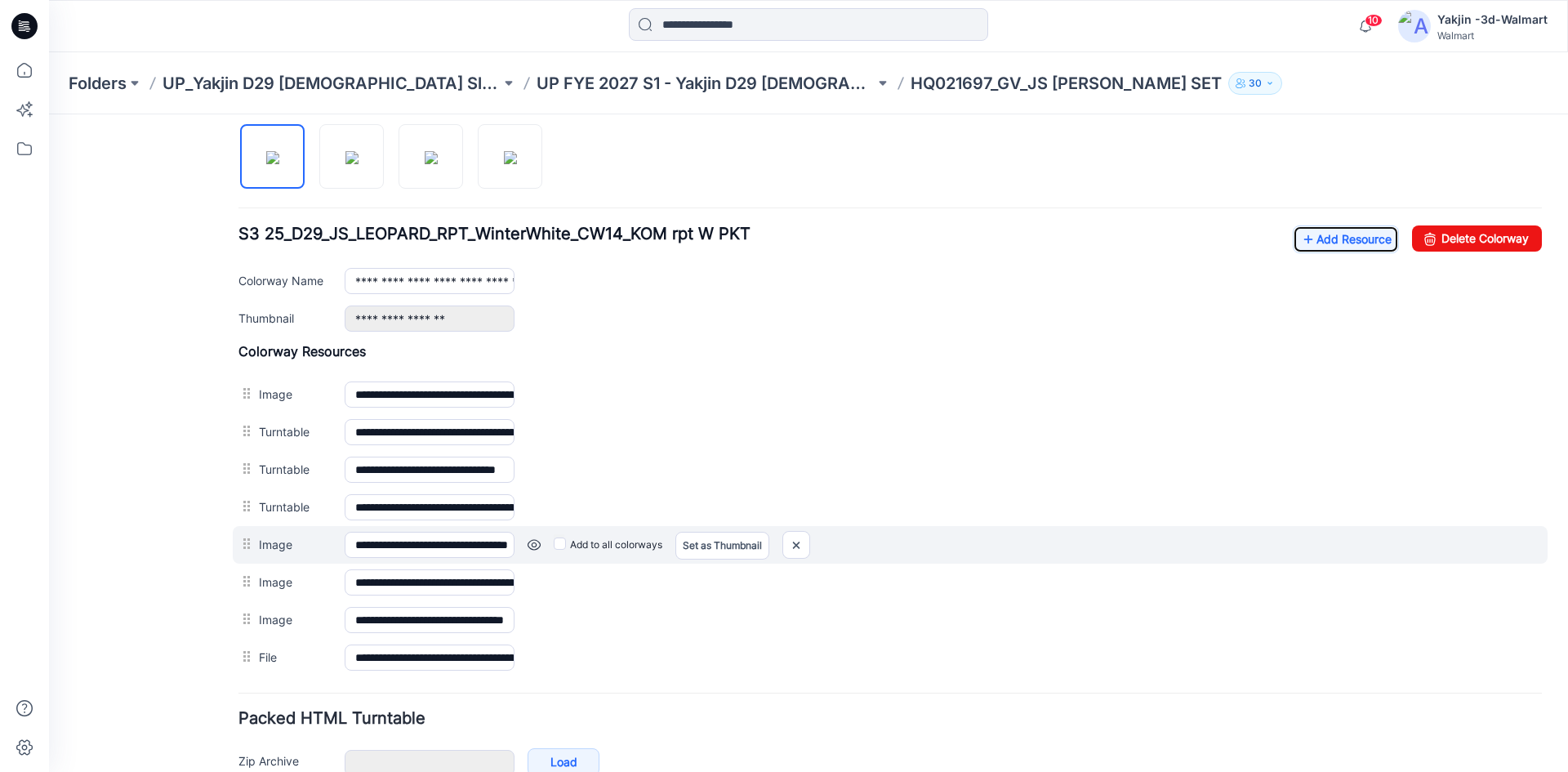
scroll to position [572, 0]
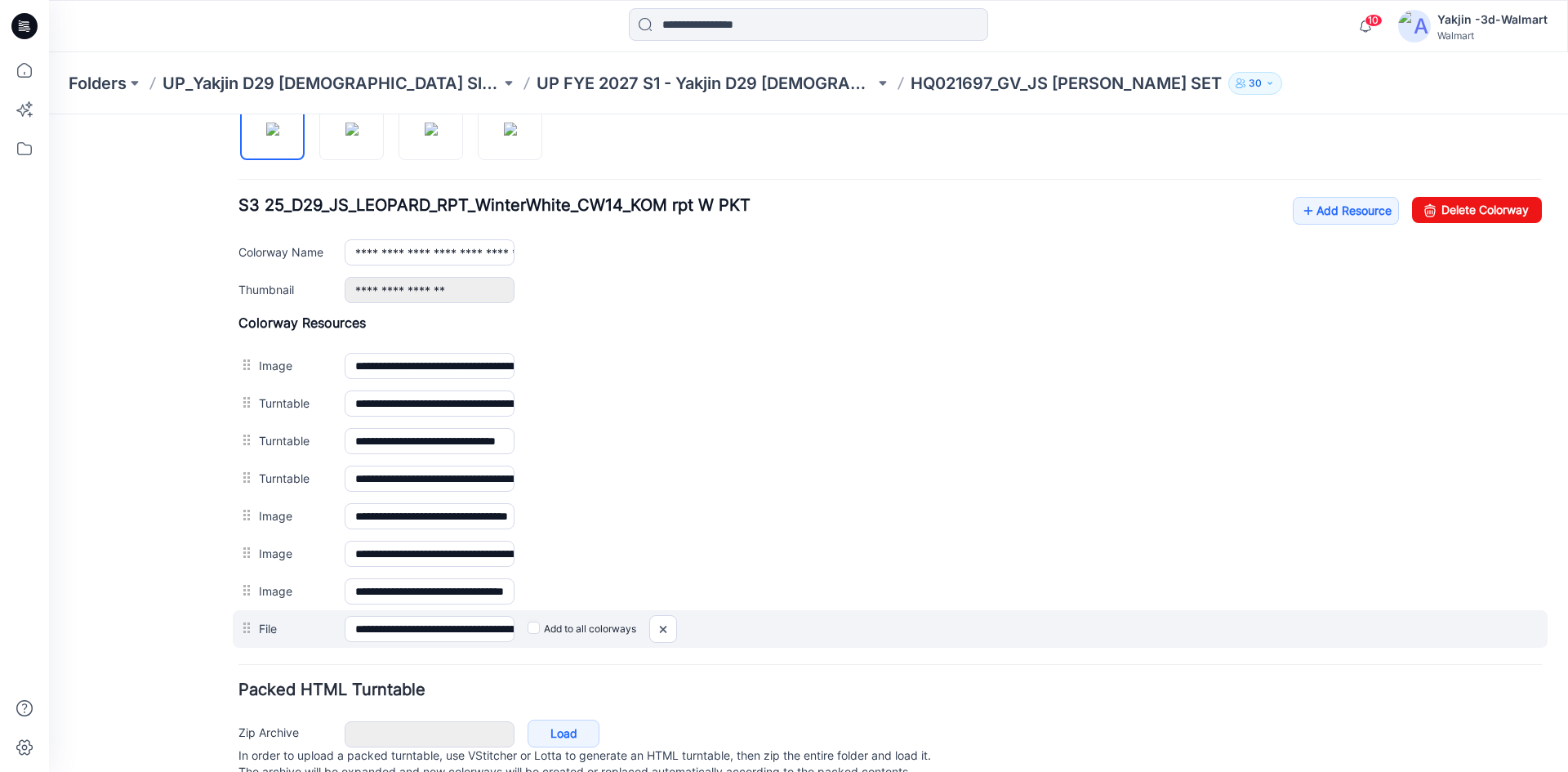
click at [49, 115] on label "Add to all colorways" at bounding box center [49, 115] width 0 height 0
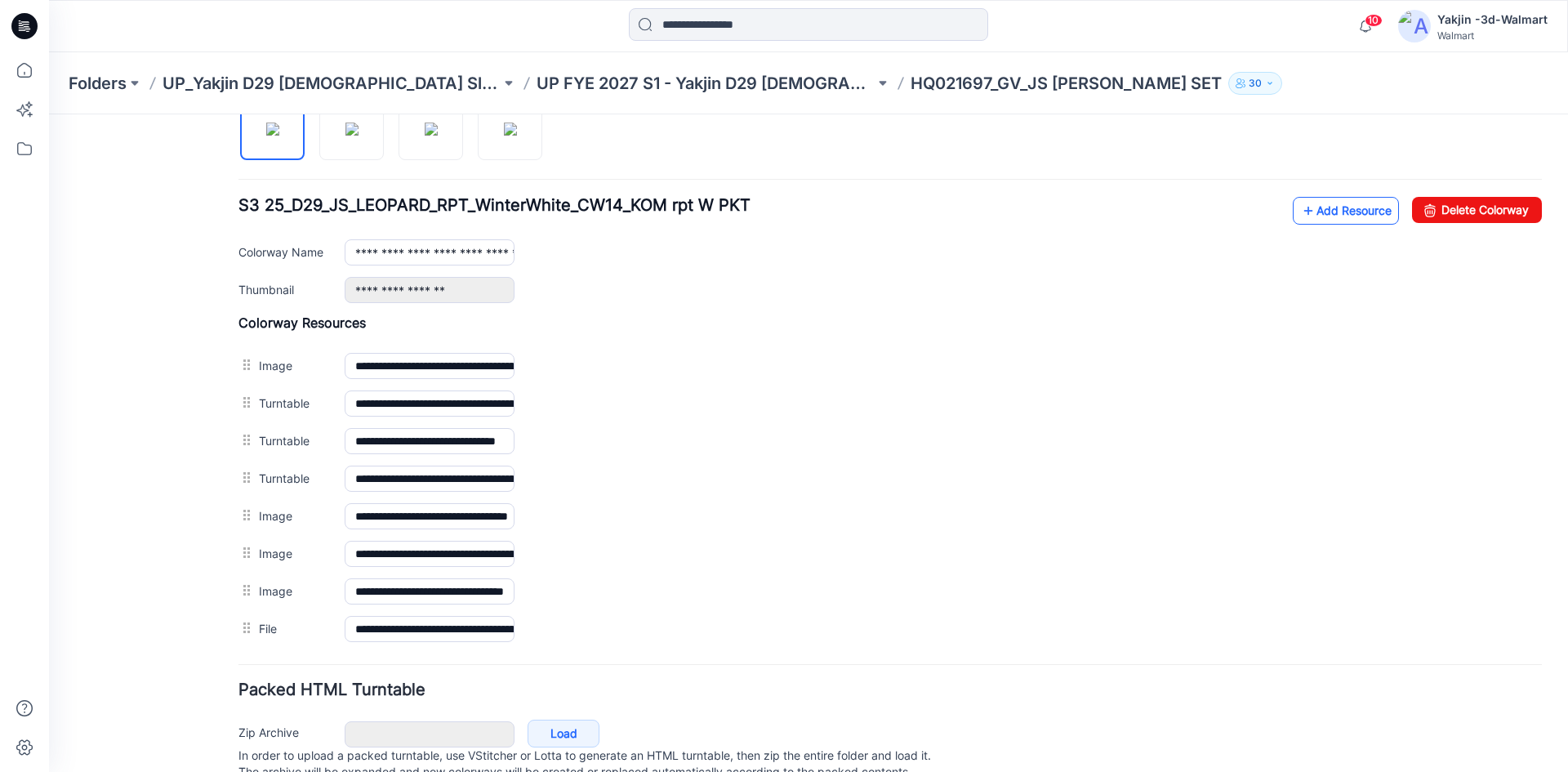
click at [1349, 199] on link "Add Resource" at bounding box center [1345, 211] width 106 height 28
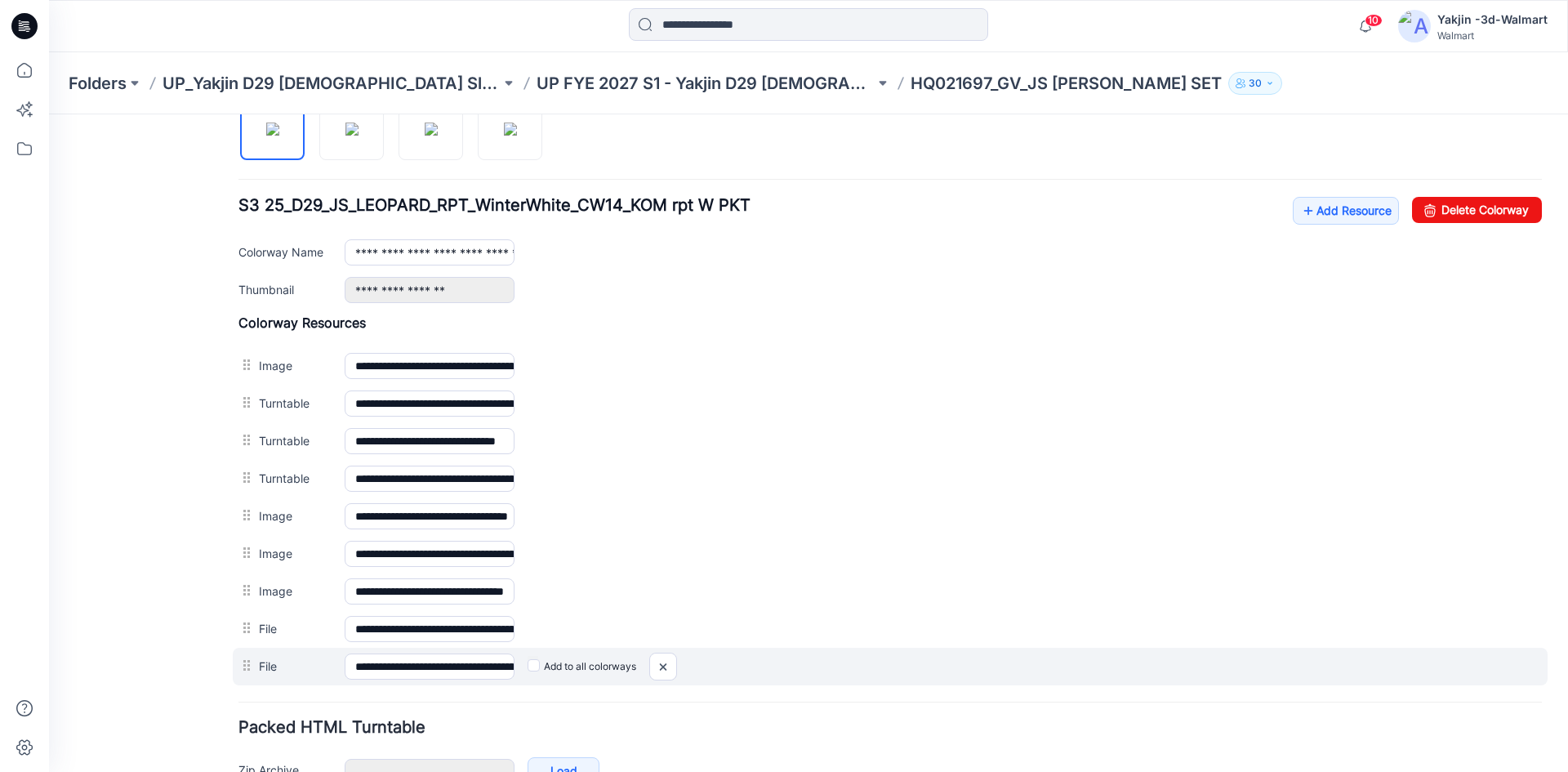
click at [49, 115] on label "Add to all colorways" at bounding box center [49, 115] width 0 height 0
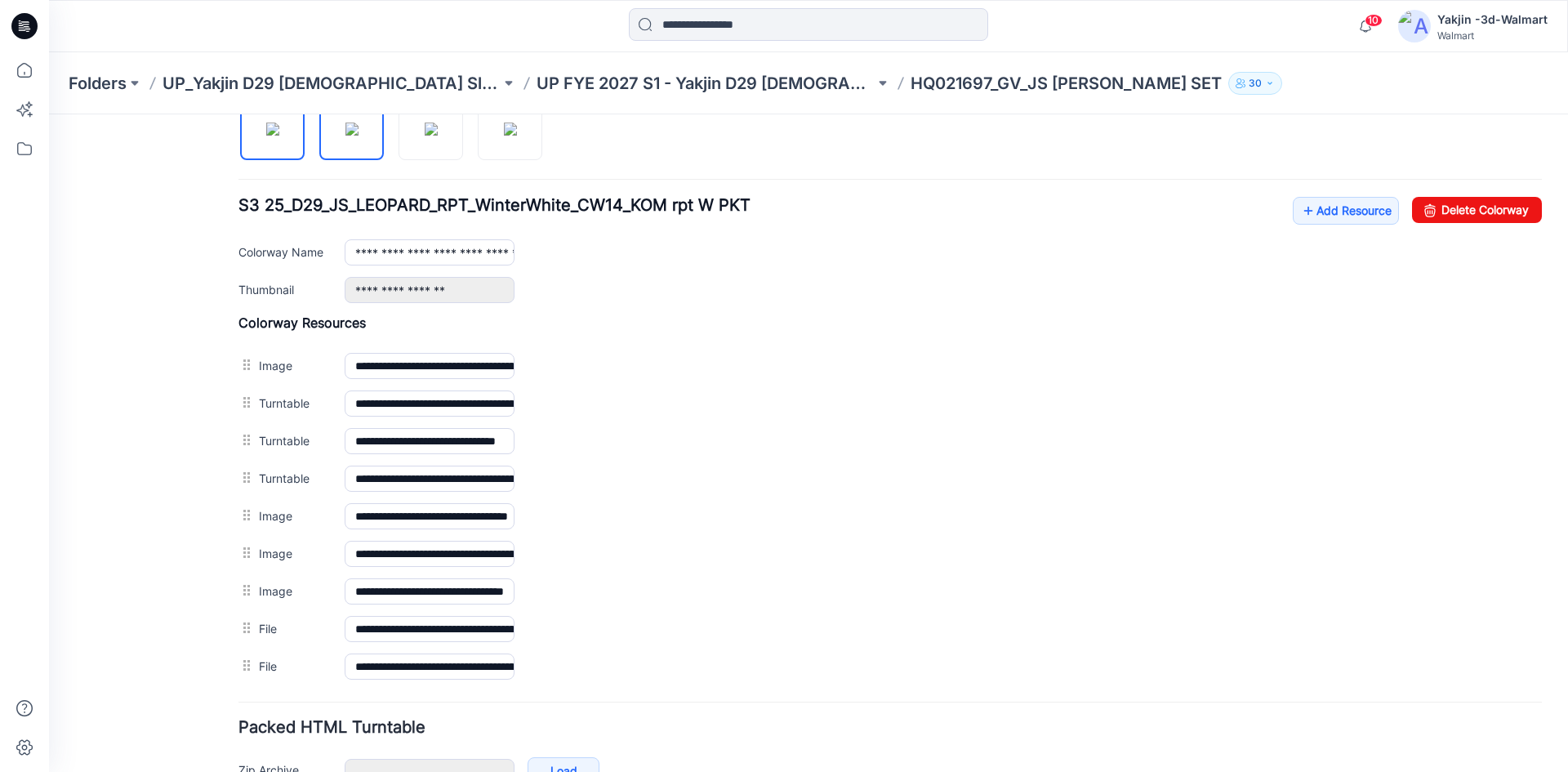
click at [358, 136] on img at bounding box center [352, 129] width 13 height 13
click at [425, 136] on img at bounding box center [431, 129] width 13 height 13
click at [266, 136] on img at bounding box center [272, 129] width 13 height 13
type input "**********"
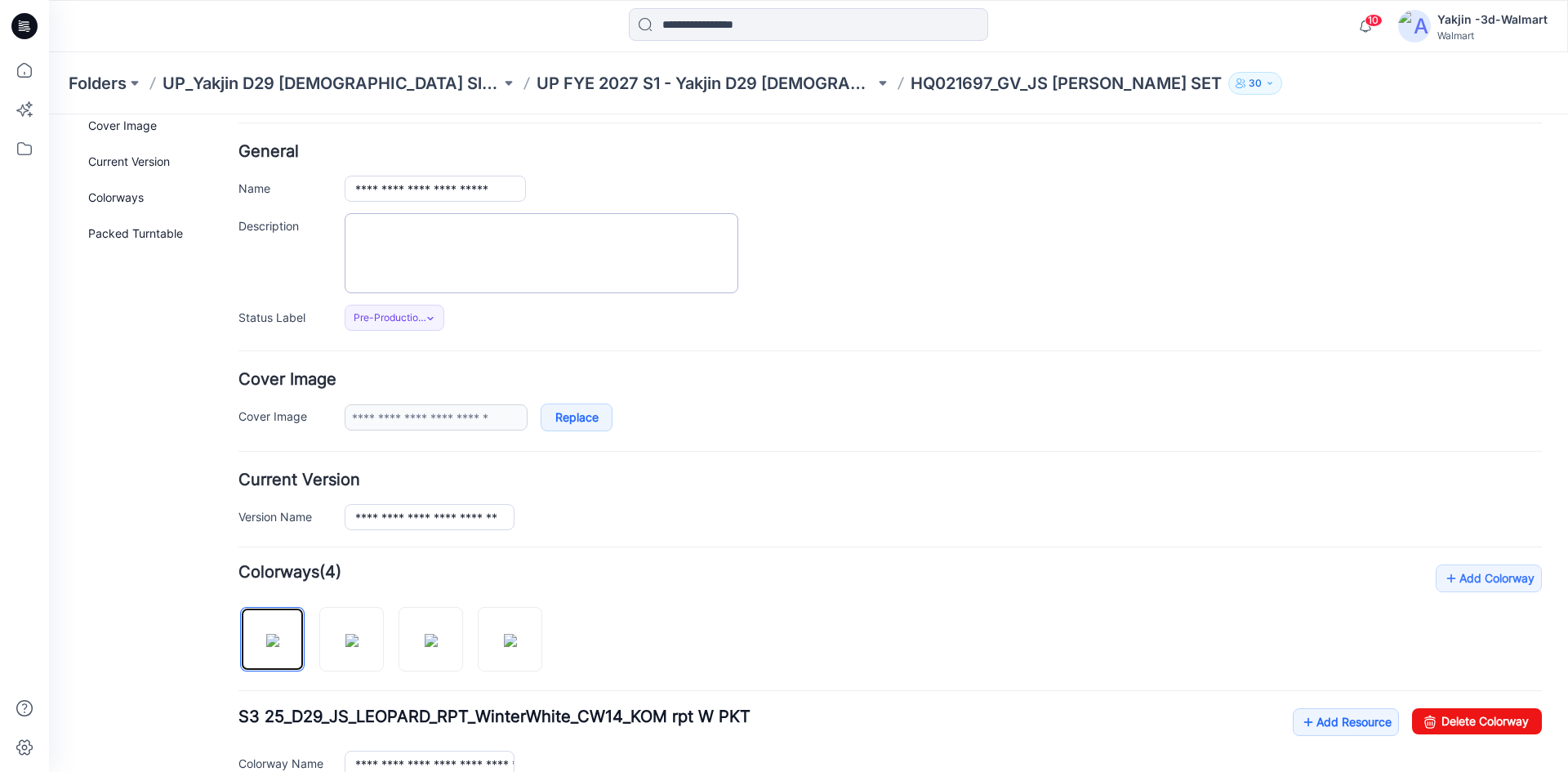
scroll to position [0, 0]
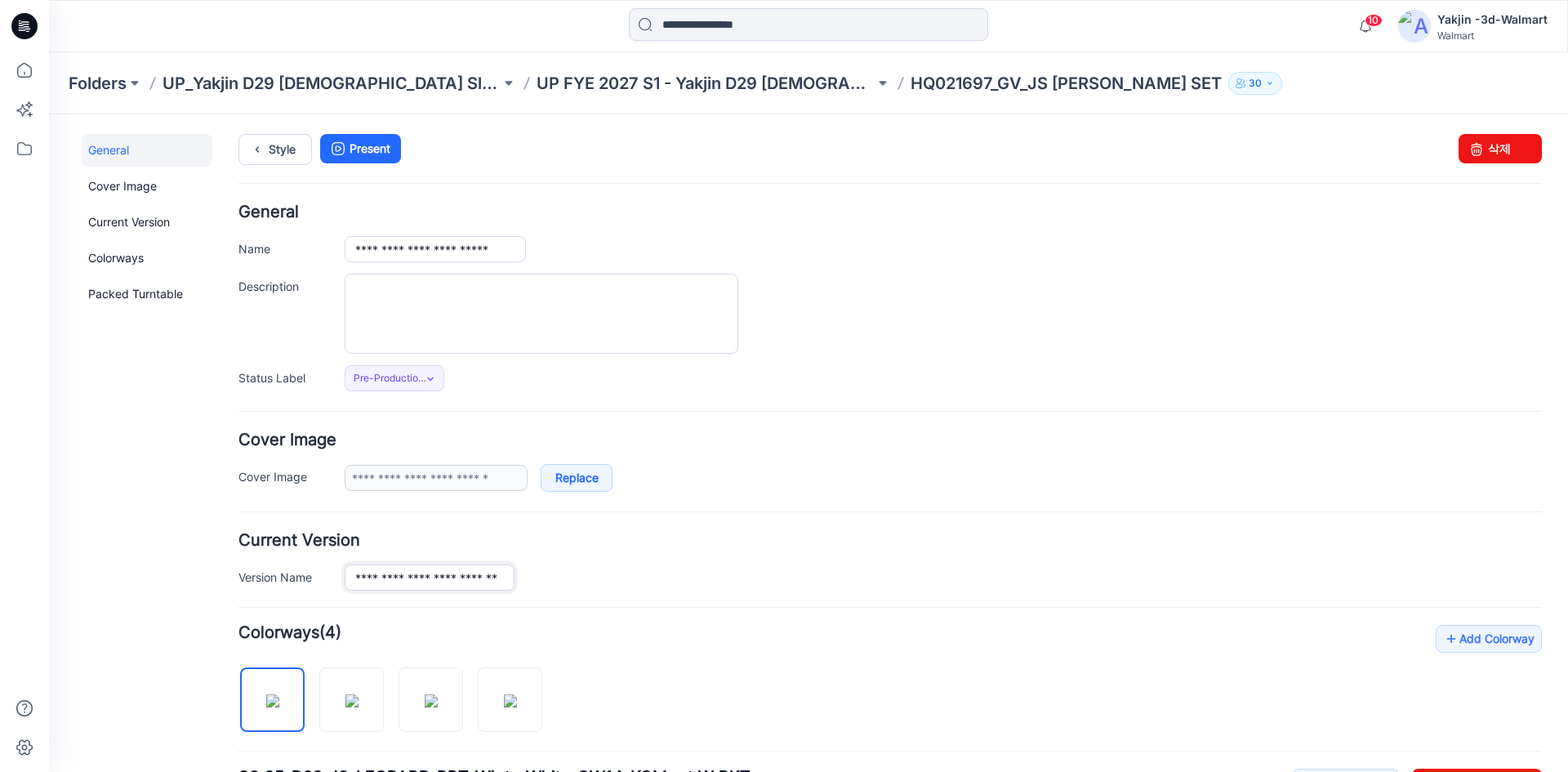
click at [416, 585] on input "**********" at bounding box center [429, 577] width 170 height 26
click at [477, 258] on input "**********" at bounding box center [435, 249] width 181 height 26
paste input "**"
type input "**********"
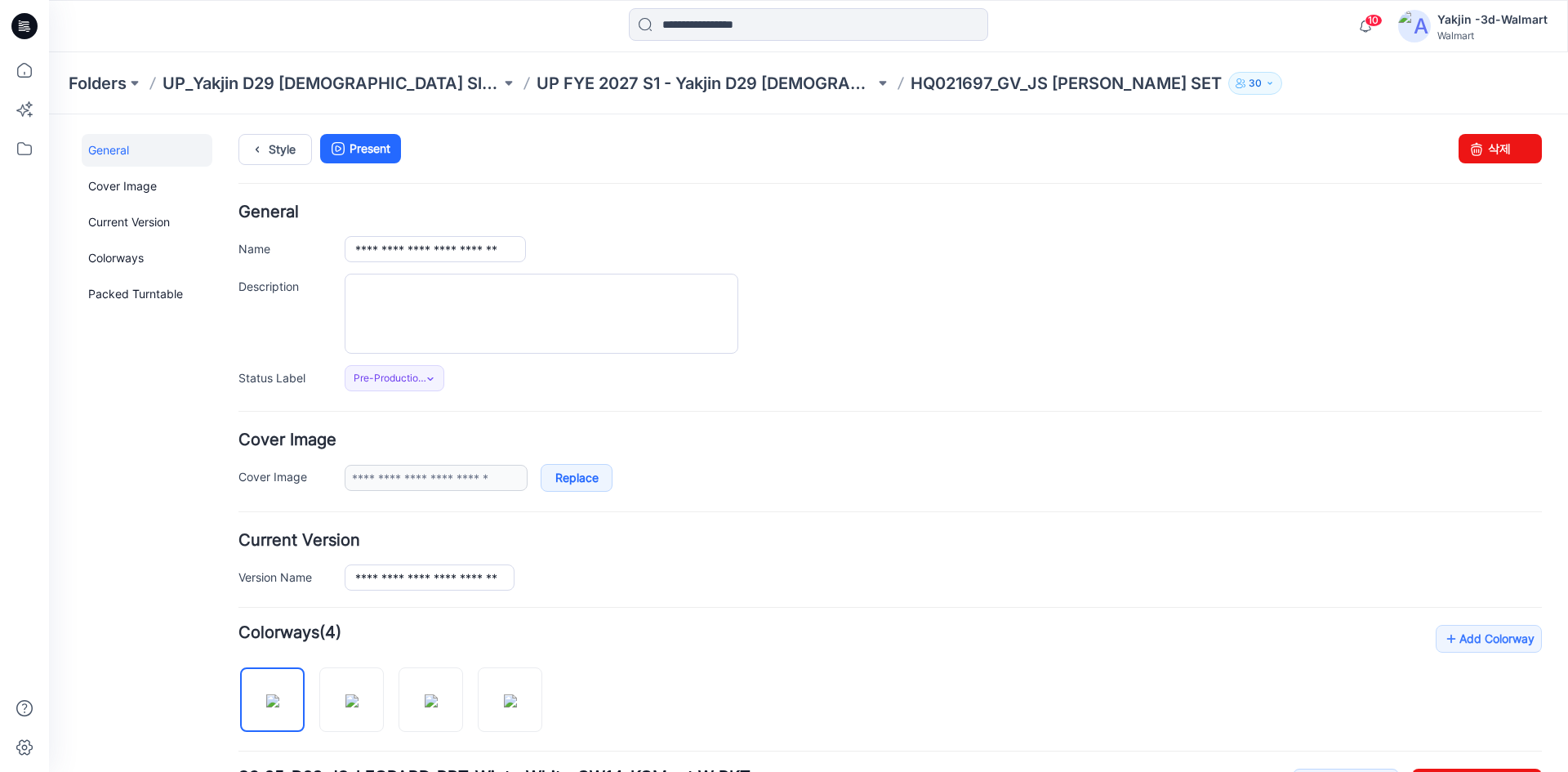
click at [593, 231] on div "**********" at bounding box center [890, 297] width 1304 height 187
click at [278, 166] on div "Style Present Changes Saved 삭제" at bounding box center [890, 169] width 1304 height 70
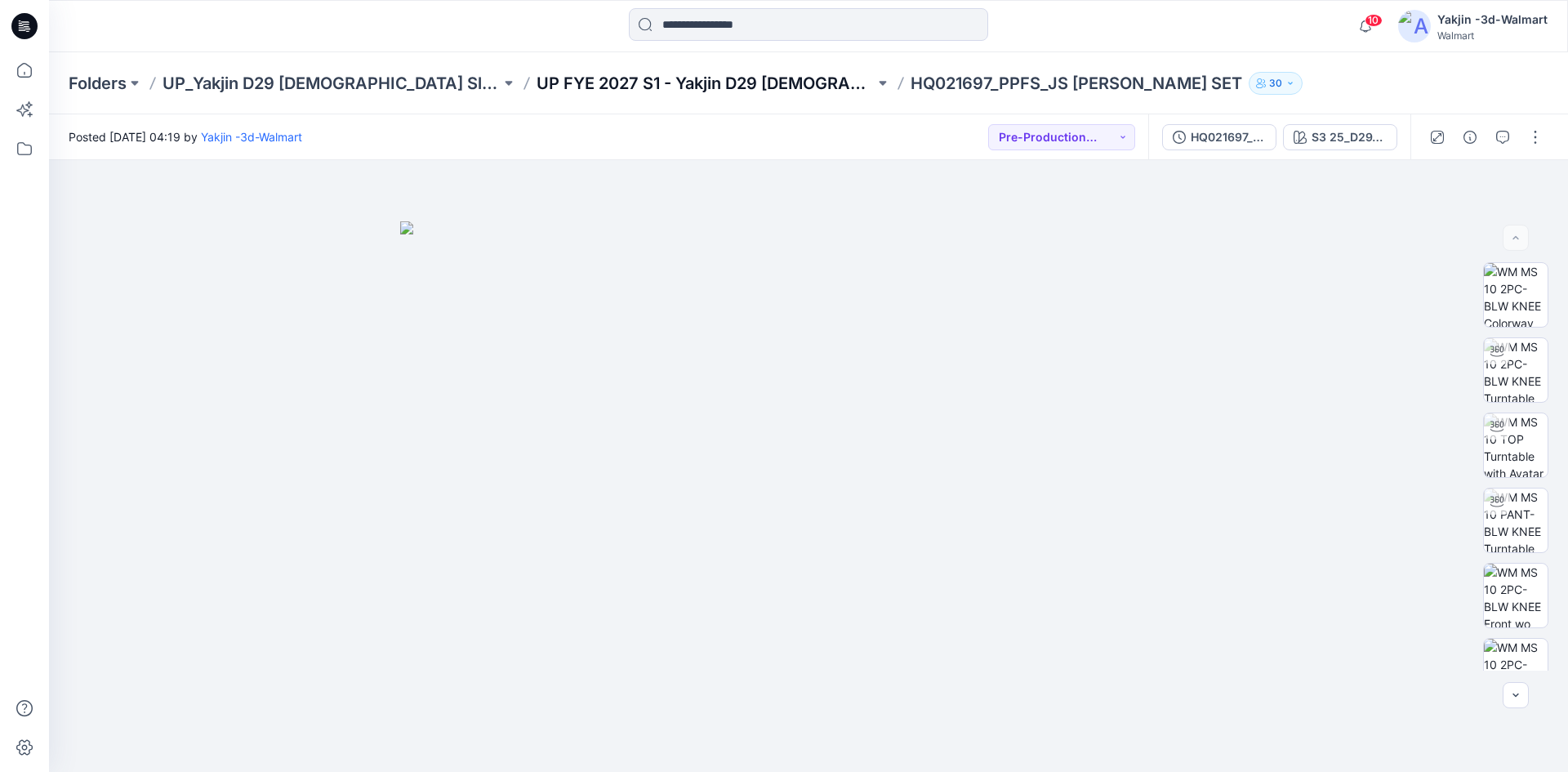
click at [653, 78] on p "UP FYE 2027 S1 - Yakjin D29 [DEMOGRAPHIC_DATA] Sleepwear" at bounding box center [706, 83] width 338 height 23
